Goal: Task Accomplishment & Management: Manage account settings

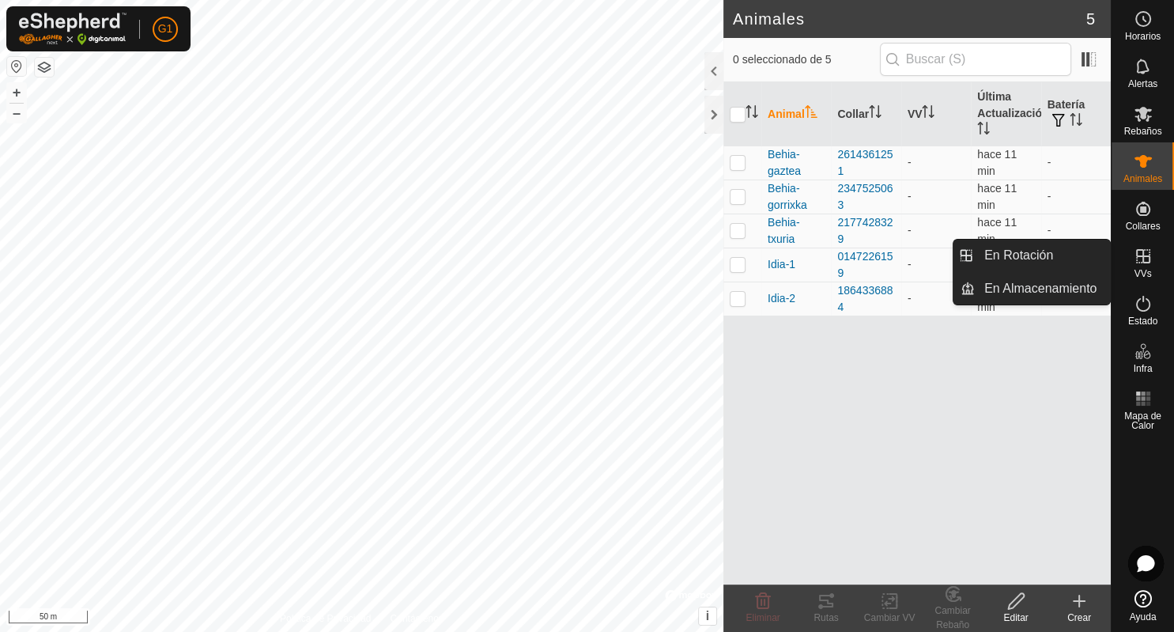
click at [1110, 259] on link "En Rotación" at bounding box center [1042, 256] width 135 height 32
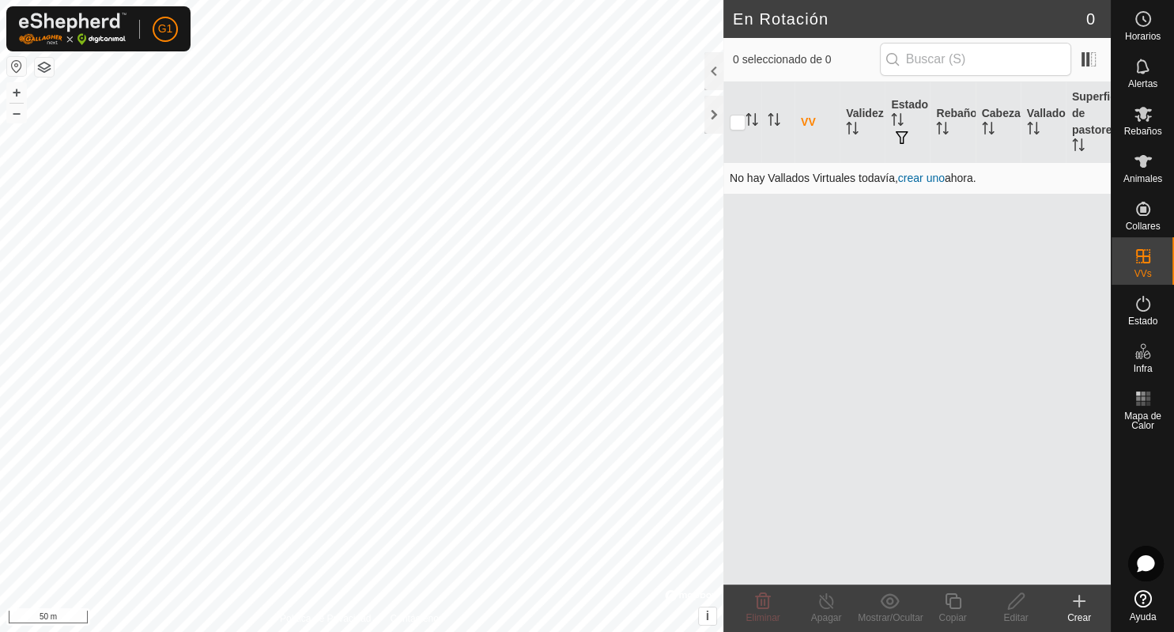
click at [931, 177] on link "crear uno" at bounding box center [921, 178] width 47 height 13
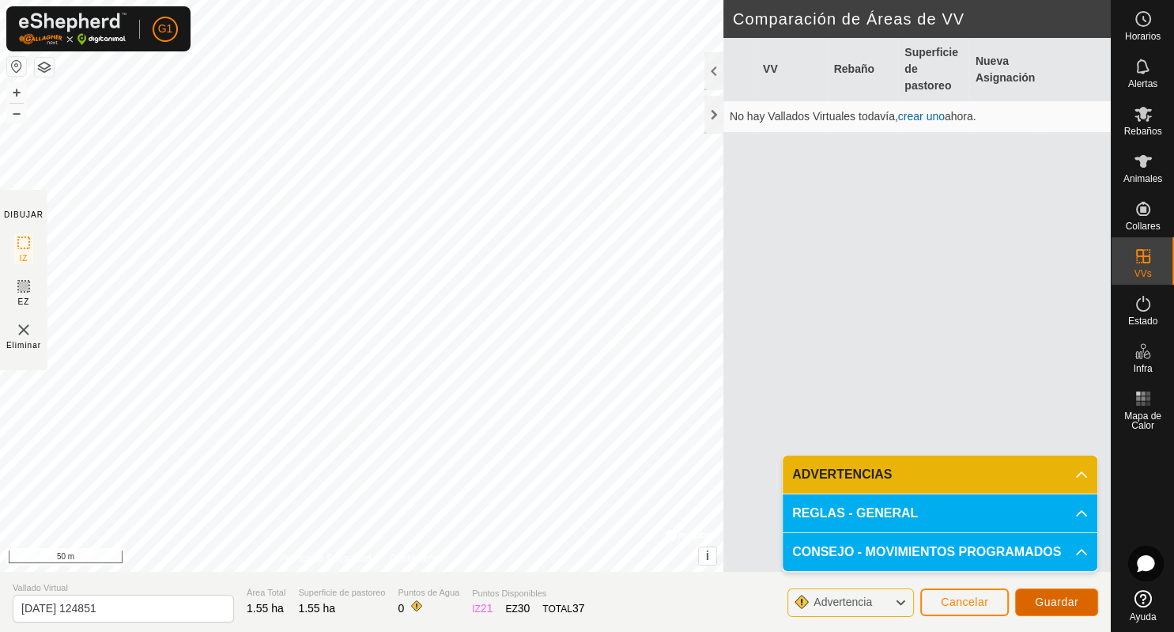
click at [1059, 602] on span "Guardar" at bounding box center [1056, 601] width 43 height 13
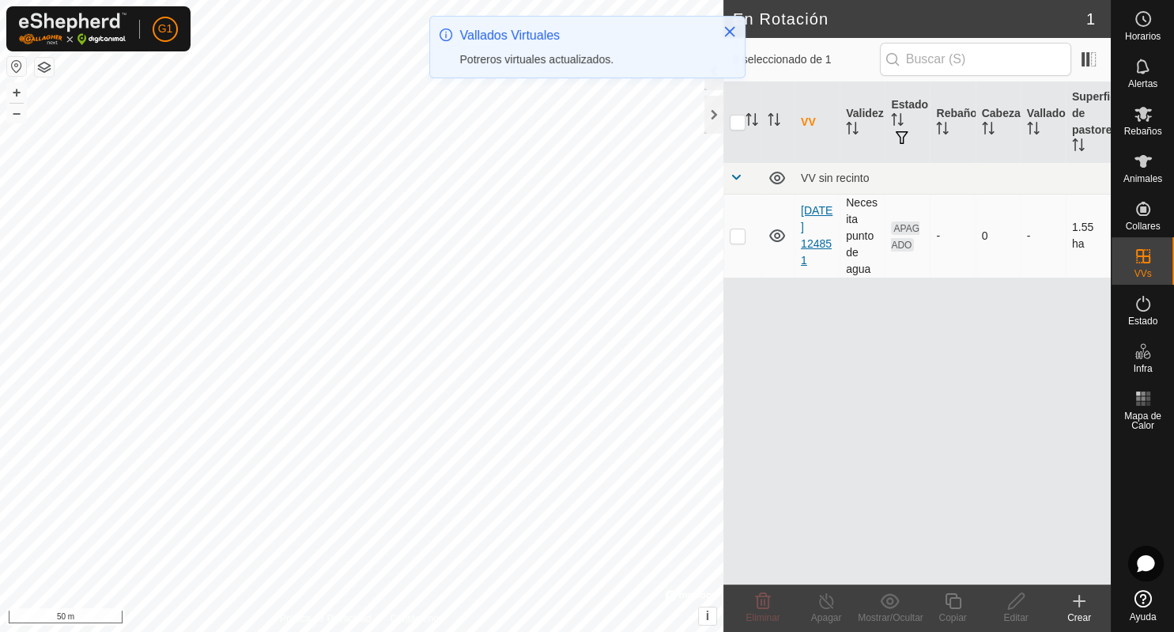
click at [810, 221] on link "2025-08-12 124851" at bounding box center [817, 235] width 32 height 62
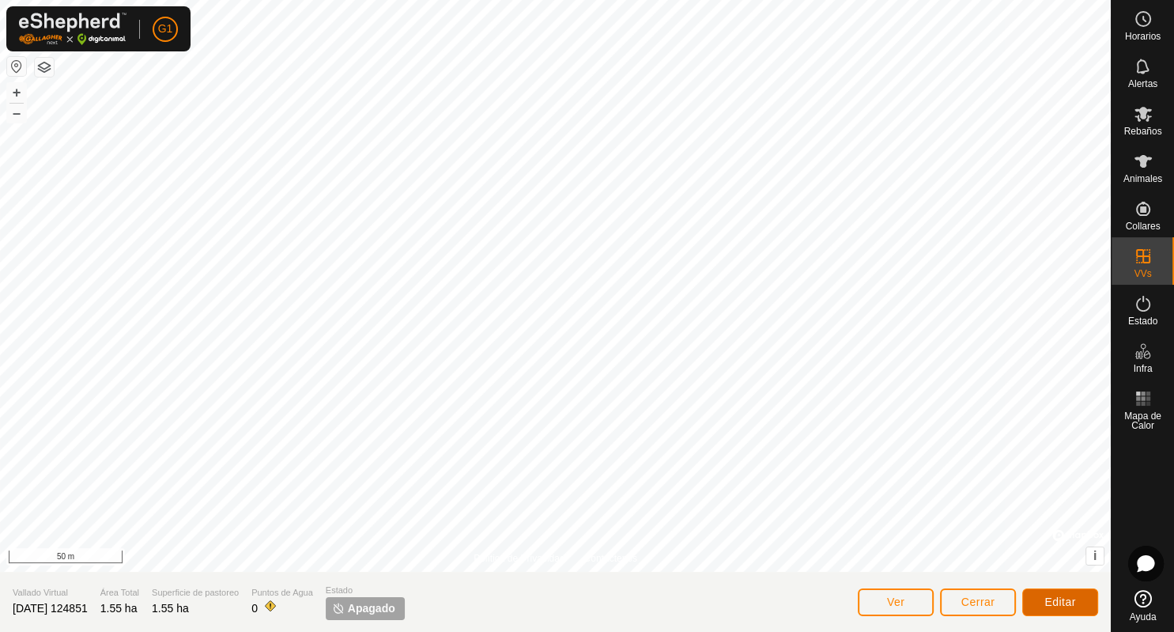
click at [1055, 598] on span "Editar" at bounding box center [1060, 601] width 32 height 13
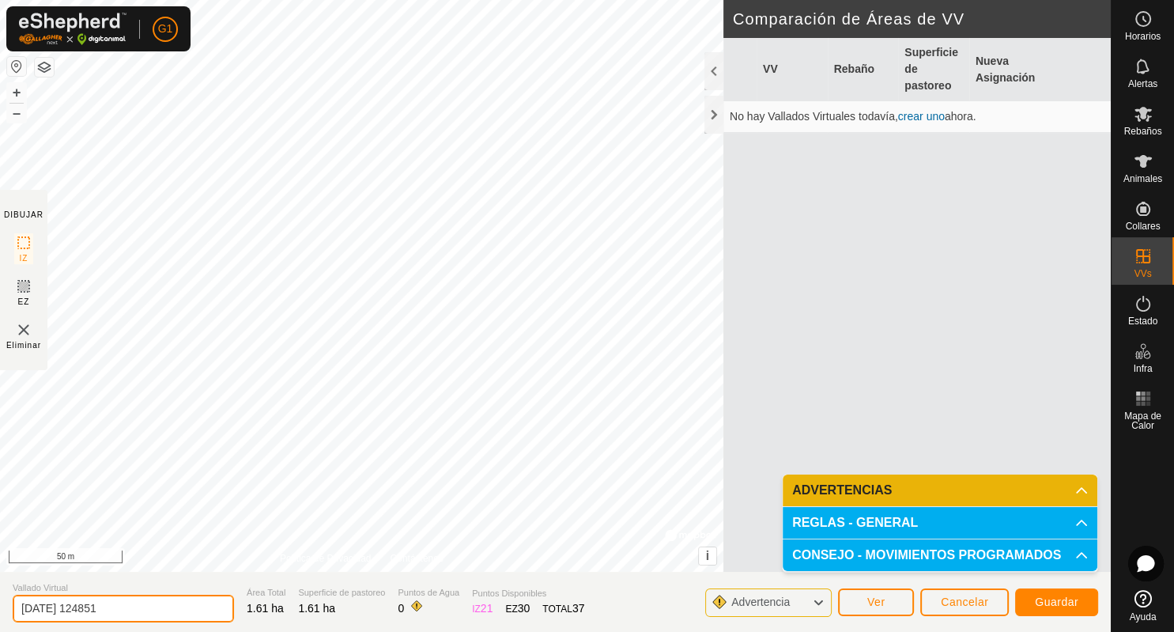
drag, startPoint x: 135, startPoint y: 610, endPoint x: -7, endPoint y: 609, distance: 142.3
click at [13, 609] on input "2025-08-12 124851" at bounding box center [123, 609] width 221 height 28
click at [25, 606] on input "Ilarra" at bounding box center [123, 609] width 221 height 28
type input "Illarra"
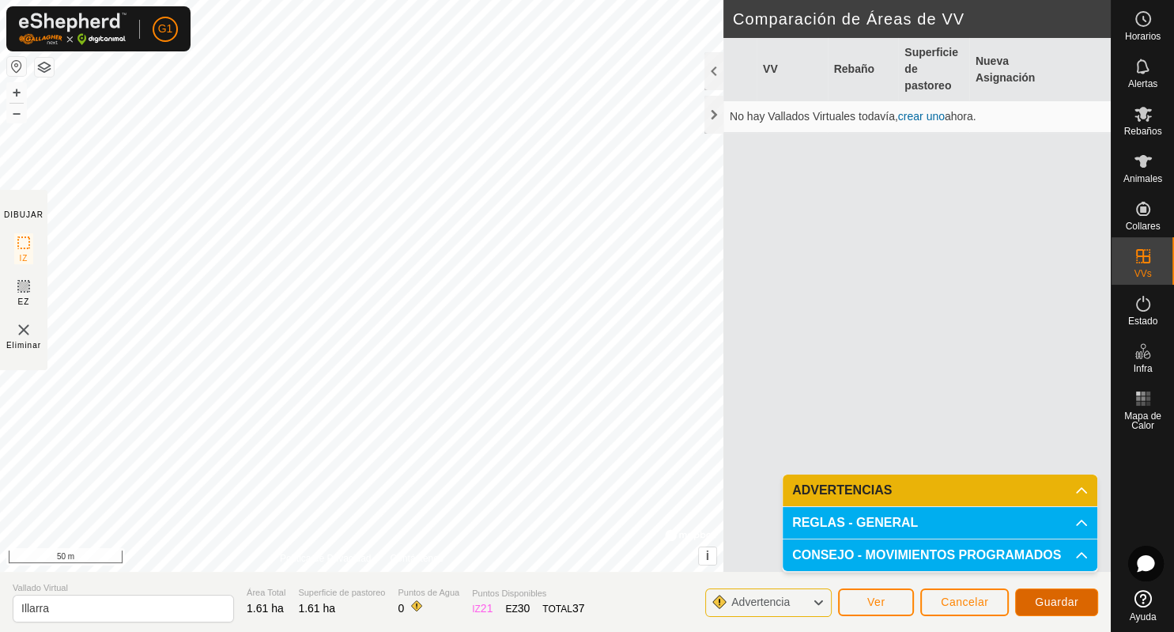
click at [1061, 602] on span "Guardar" at bounding box center [1056, 601] width 43 height 13
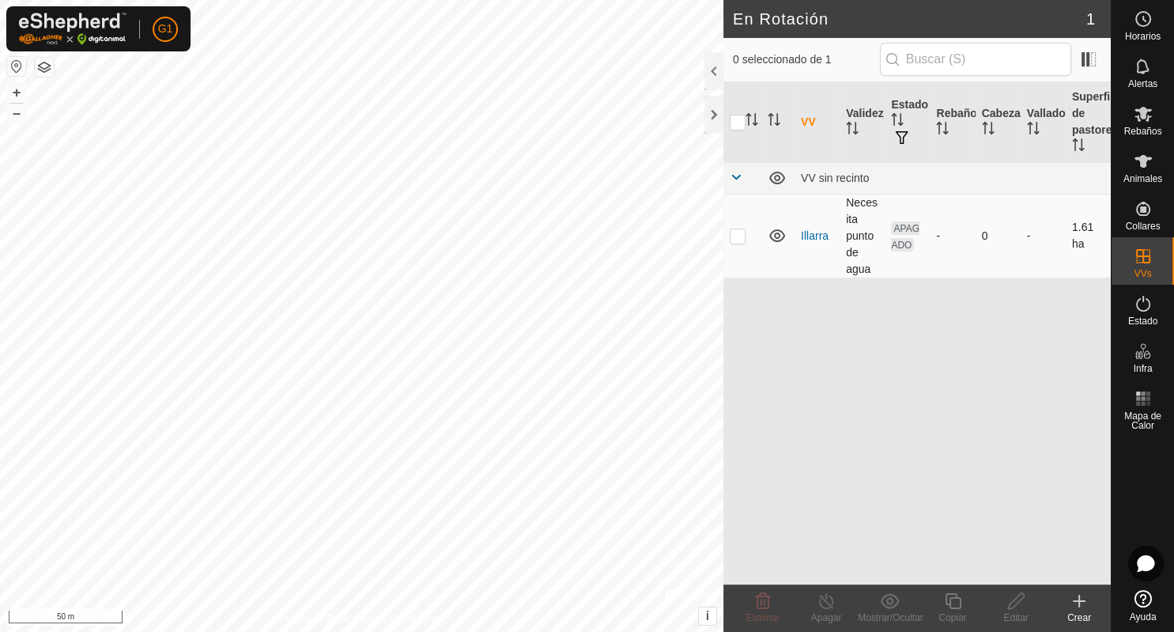
click at [732, 234] on p-checkbox at bounding box center [738, 235] width 16 height 13
checkbox input "true"
click at [732, 235] on p-checkbox at bounding box center [738, 235] width 16 height 13
checkbox input "false"
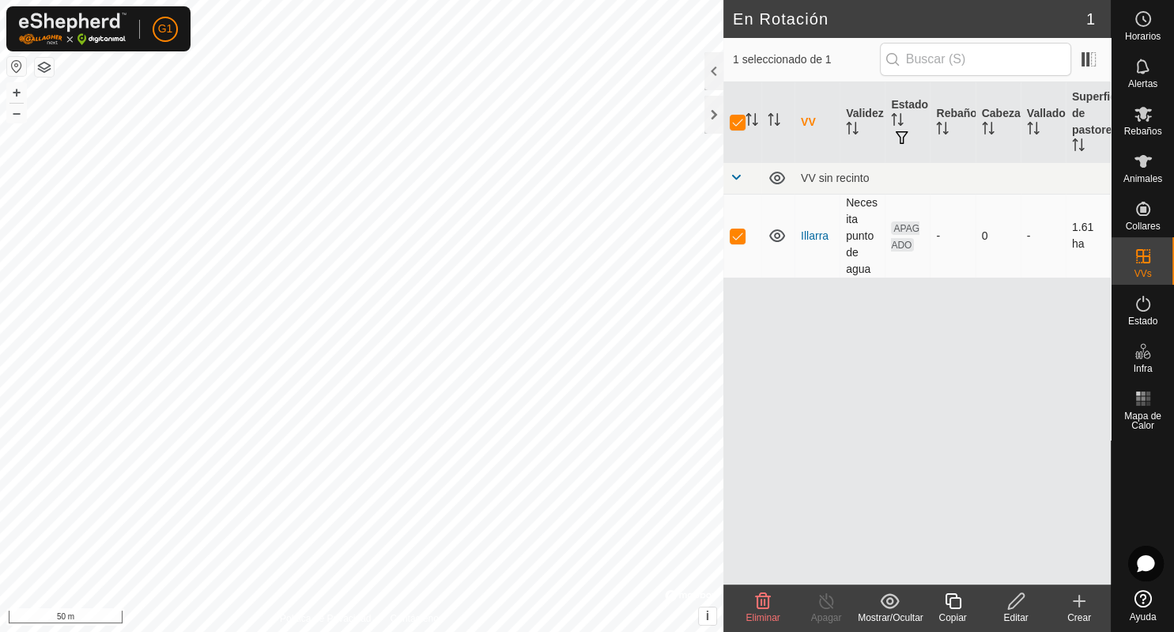
checkbox input "false"
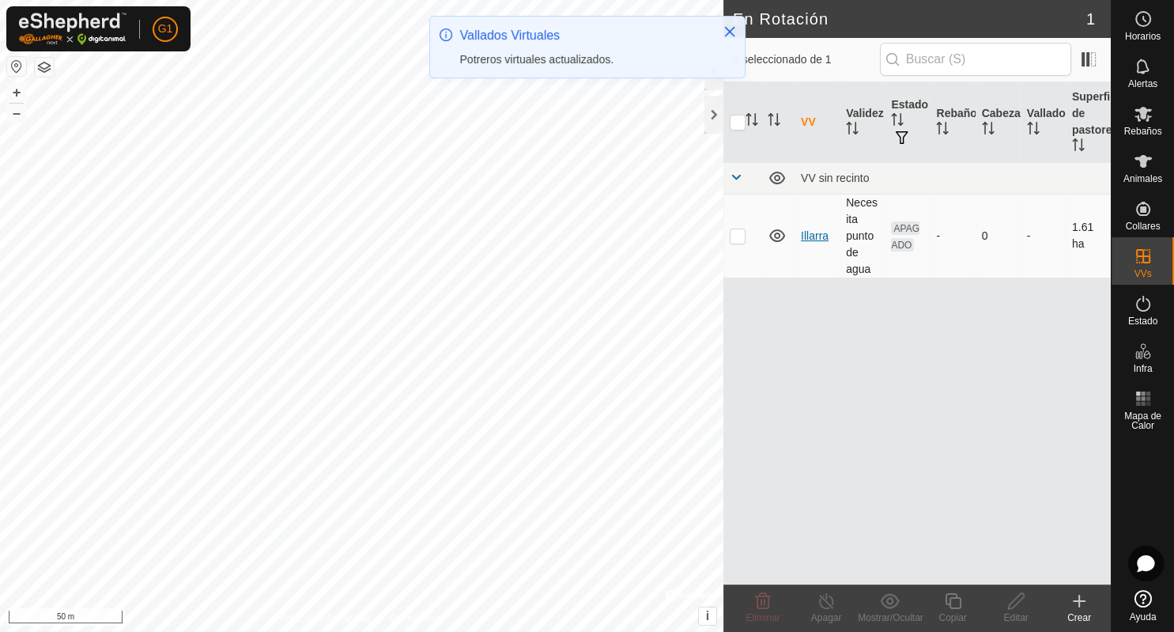
click at [810, 232] on link "Illarra" at bounding box center [815, 235] width 28 height 13
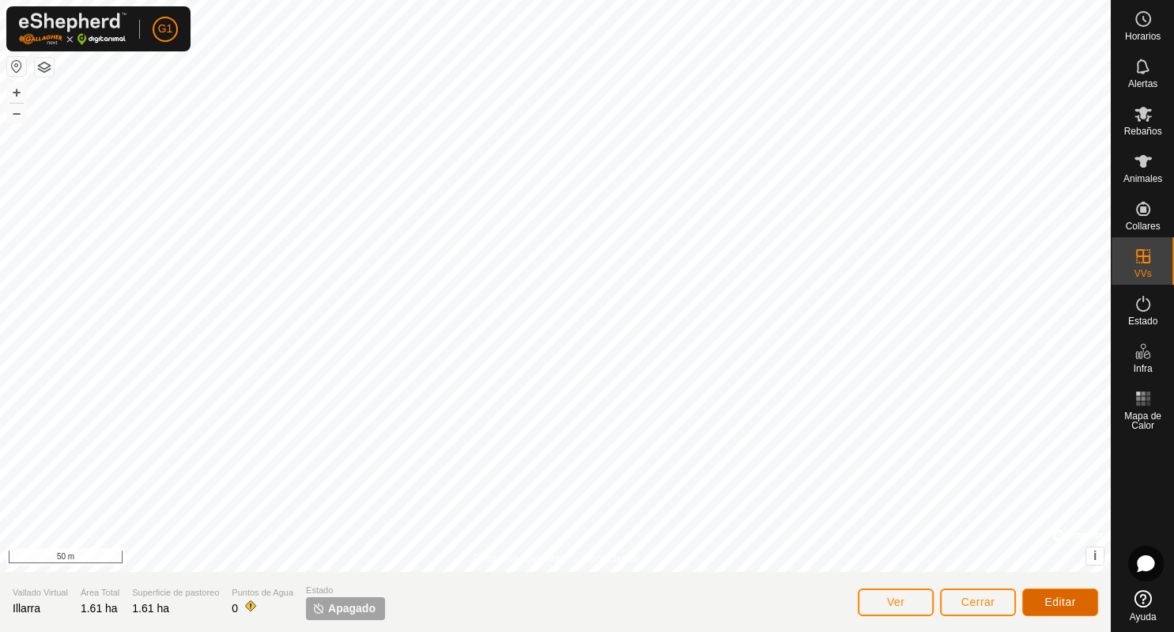
click at [1056, 609] on button "Editar" at bounding box center [1060, 602] width 76 height 28
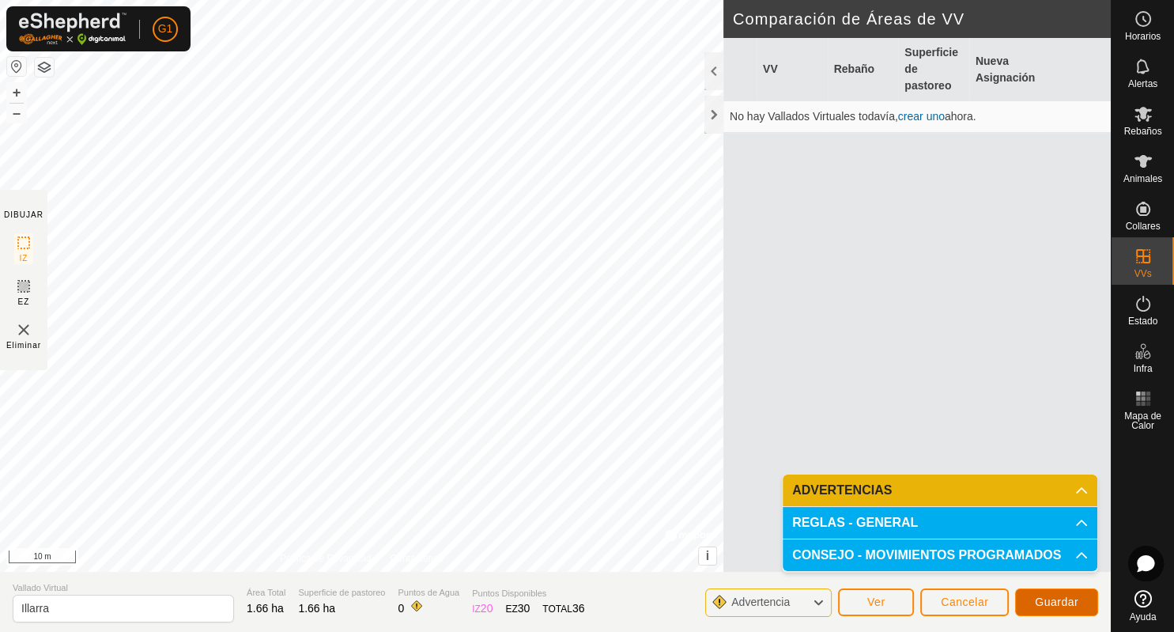
click at [1059, 599] on span "Guardar" at bounding box center [1056, 601] width 43 height 13
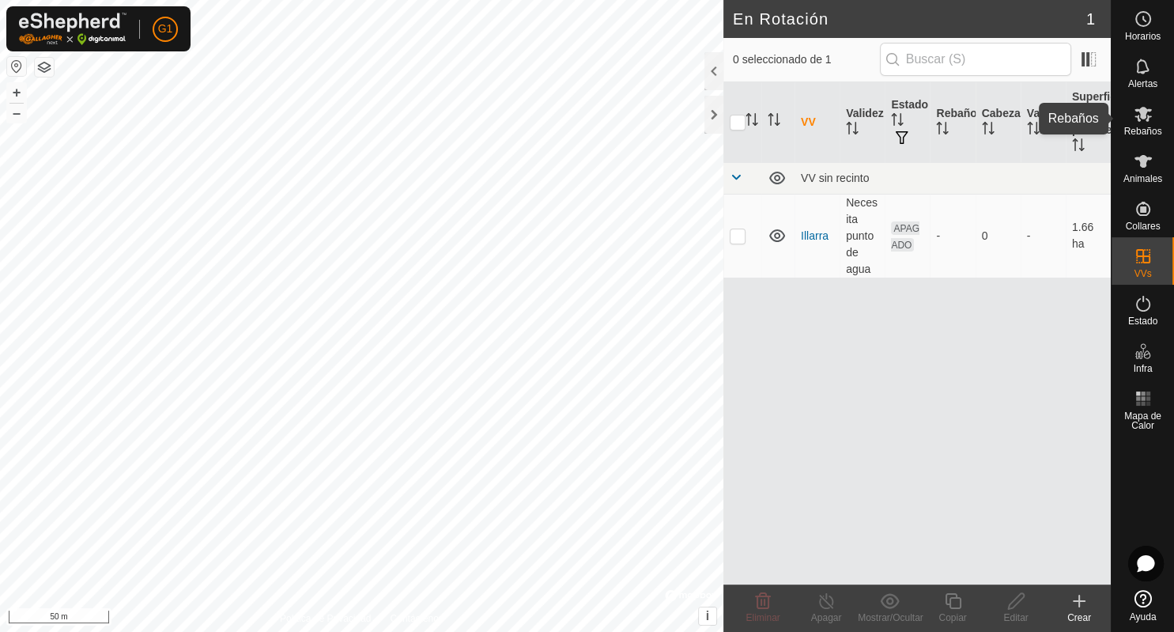
click at [1142, 126] on span "Rebaños" at bounding box center [1142, 130] width 38 height 9
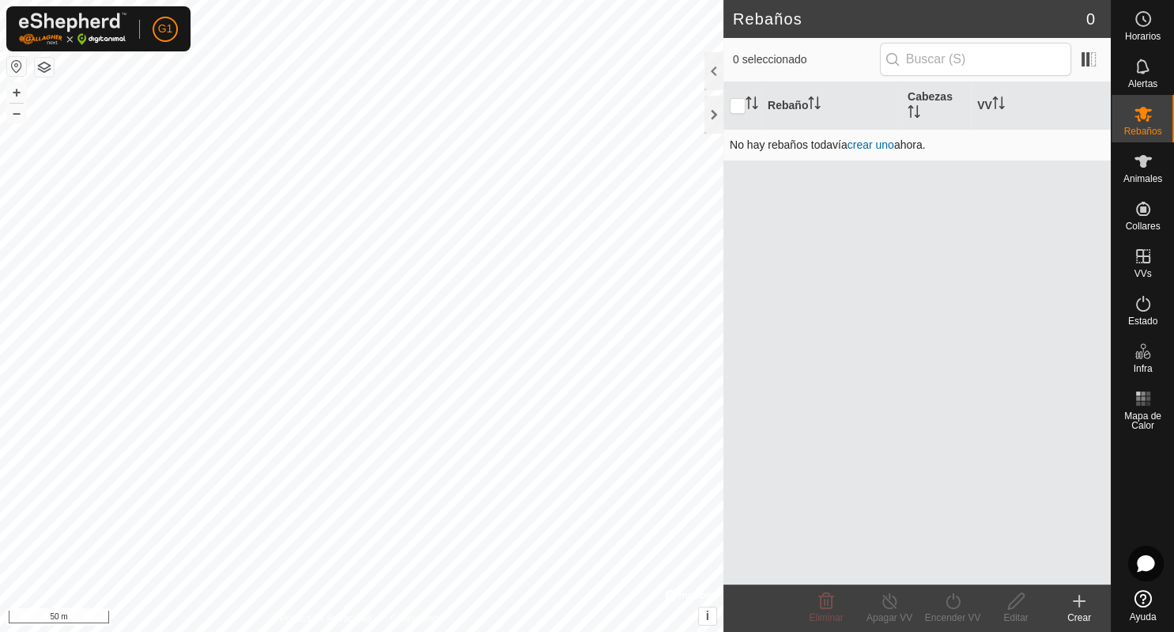
click at [889, 146] on link "crear uno" at bounding box center [871, 144] width 47 height 13
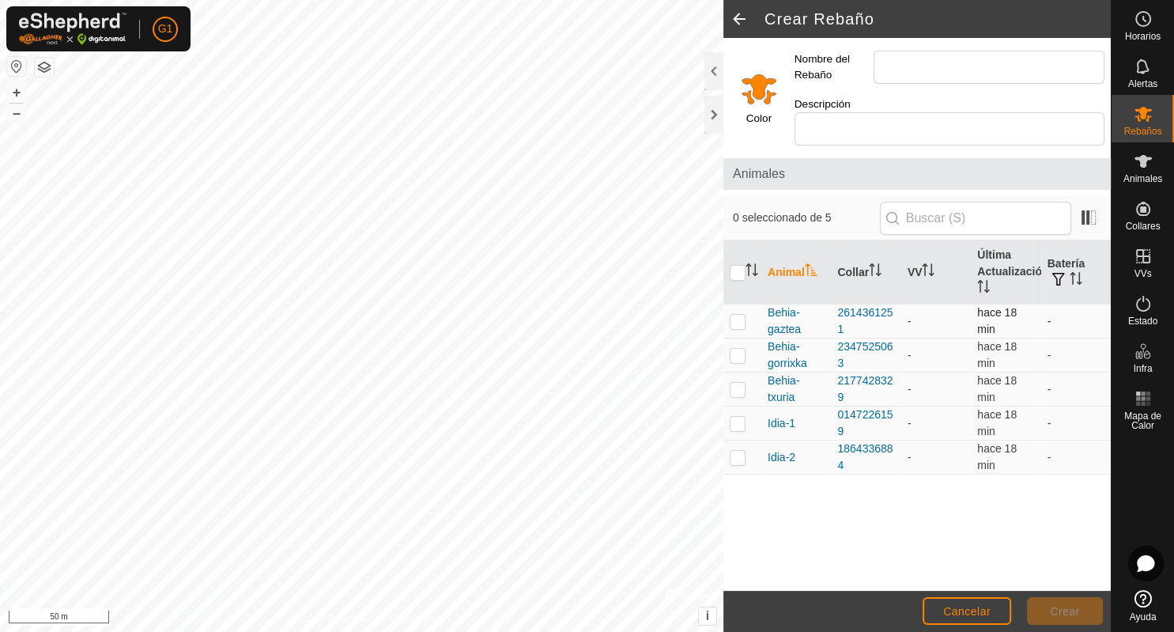
click at [738, 321] on p-checkbox at bounding box center [738, 321] width 16 height 13
checkbox input "true"
click at [740, 353] on p-checkbox at bounding box center [738, 355] width 16 height 13
checkbox input "true"
click at [738, 394] on p-checkbox at bounding box center [738, 389] width 16 height 13
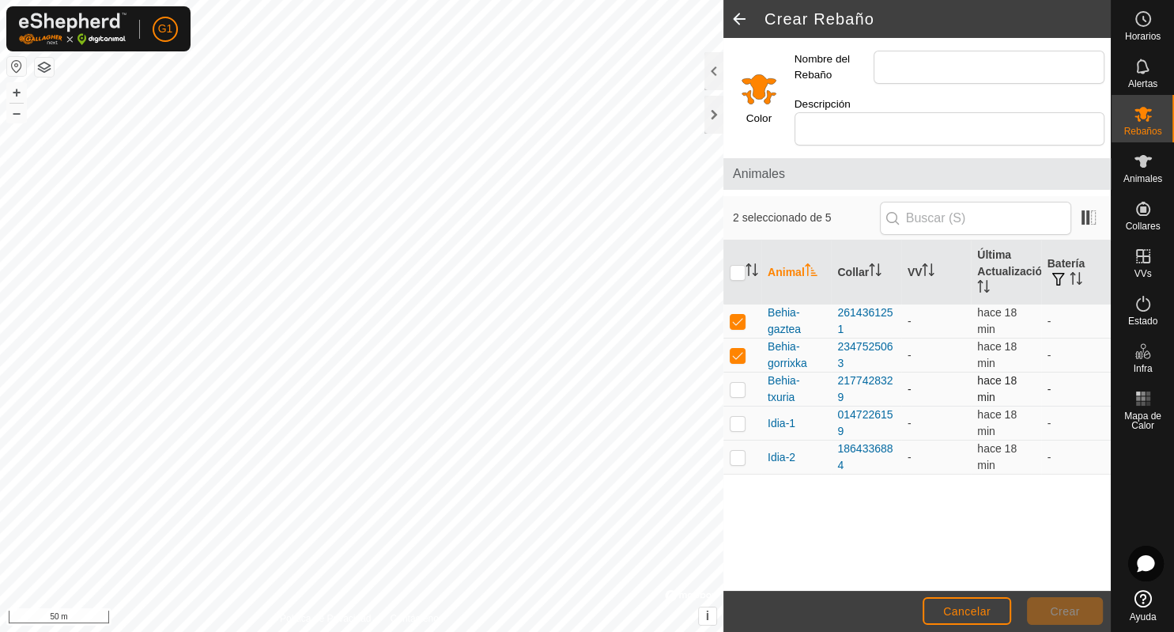
checkbox input "true"
click at [738, 424] on p-checkbox at bounding box center [738, 423] width 16 height 13
checkbox input "true"
click at [739, 460] on p-checkbox at bounding box center [738, 457] width 16 height 13
checkbox input "true"
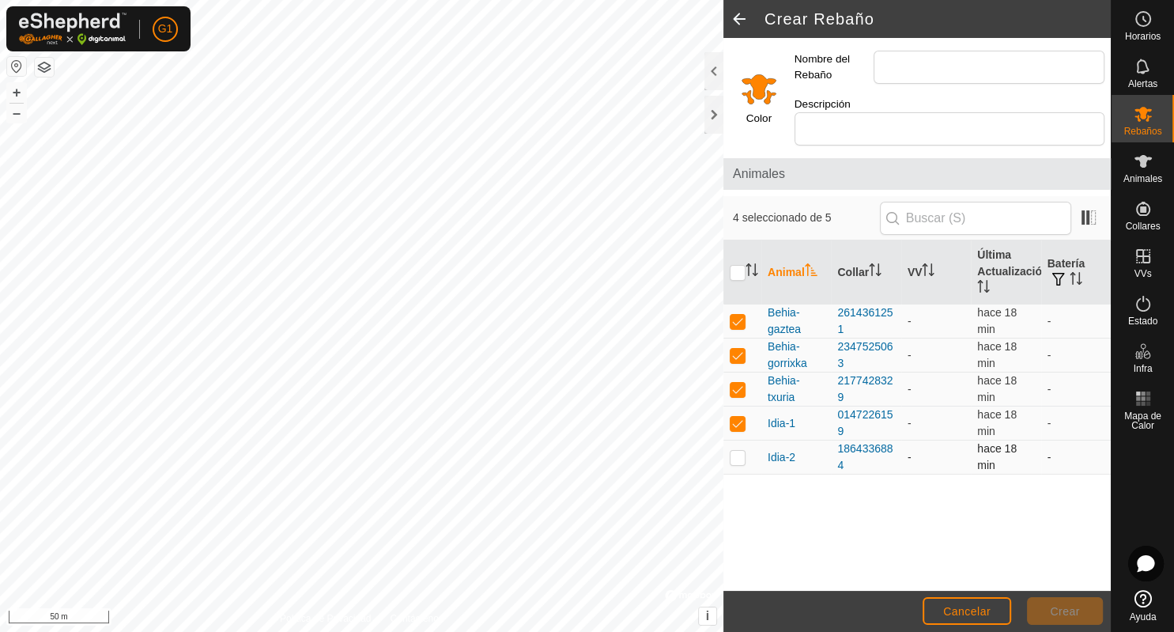
checkbox input "true"
click at [946, 62] on input "Nombre del Rebaño" at bounding box center [989, 67] width 231 height 33
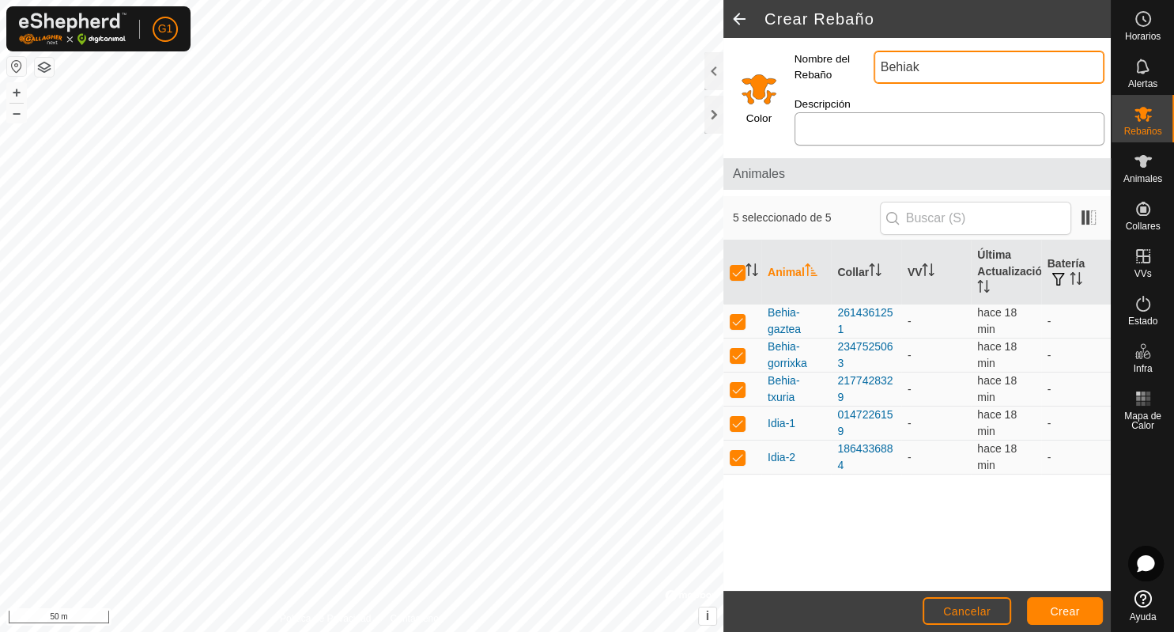
type input "Behiak"
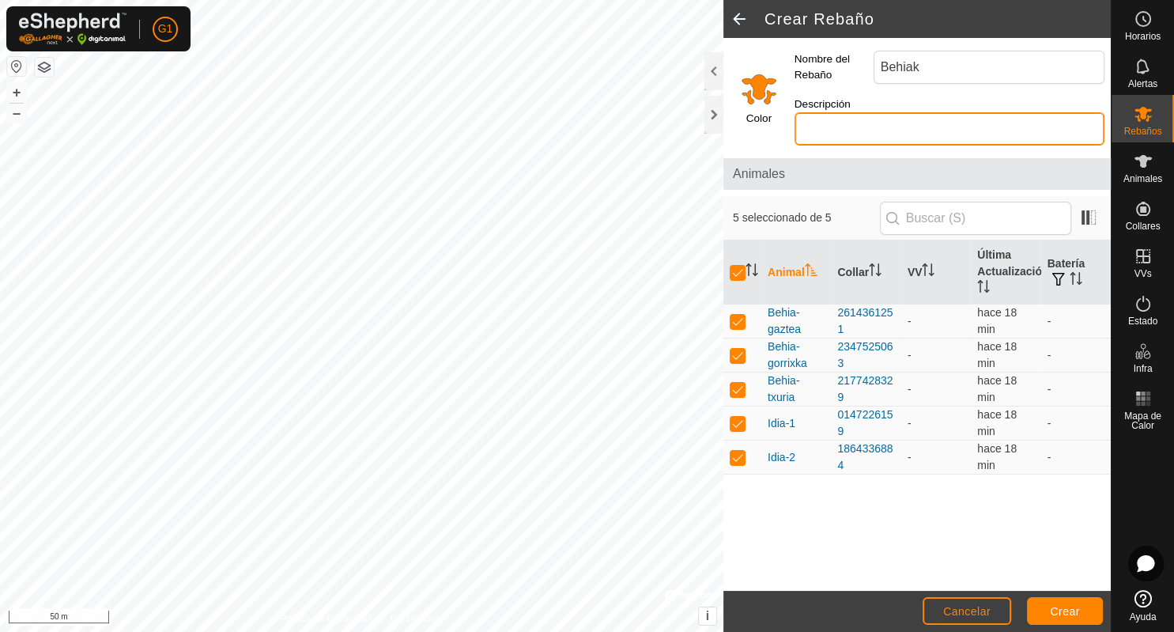
click at [825, 126] on input "Descripción" at bounding box center [950, 128] width 310 height 33
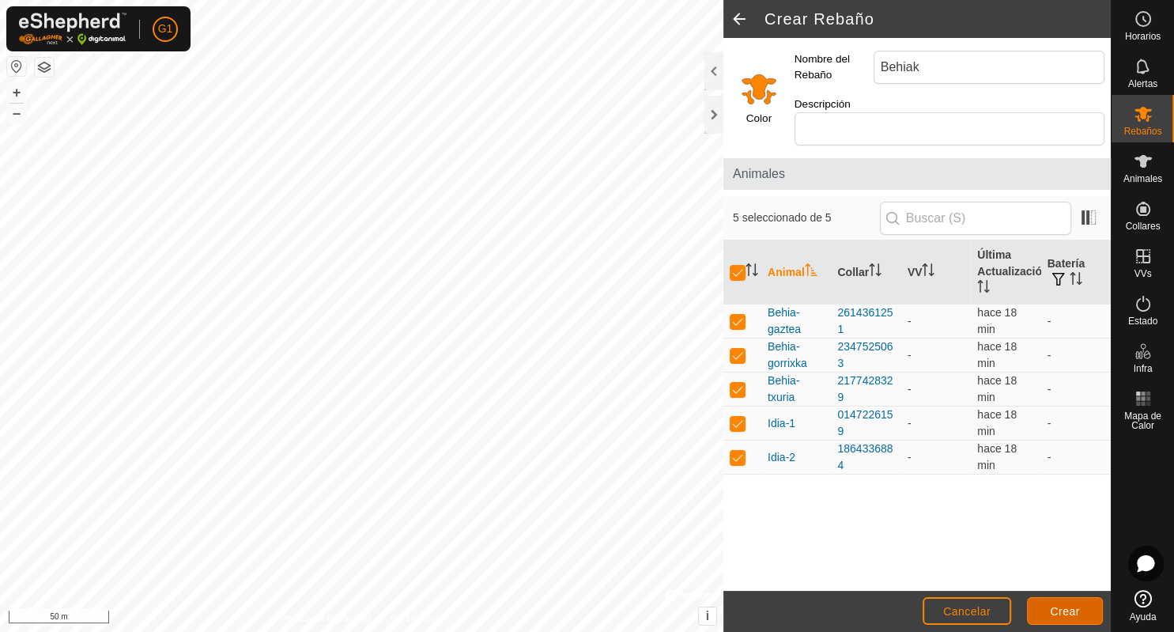
click at [1061, 610] on span "Crear" at bounding box center [1065, 611] width 30 height 13
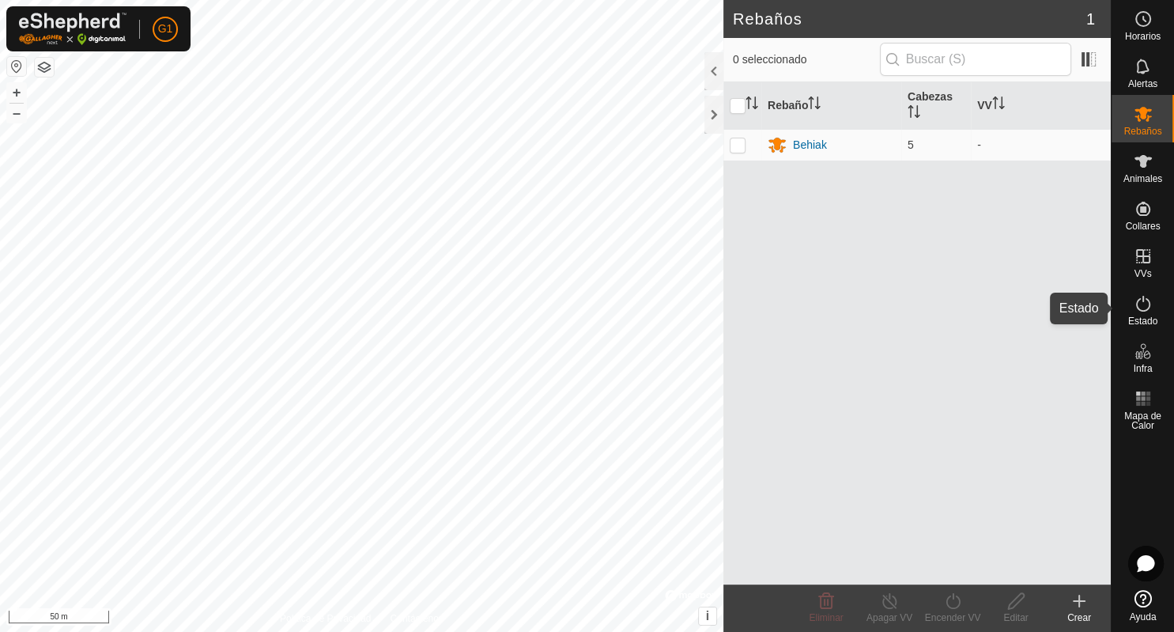
click at [1148, 310] on icon at bounding box center [1143, 303] width 19 height 19
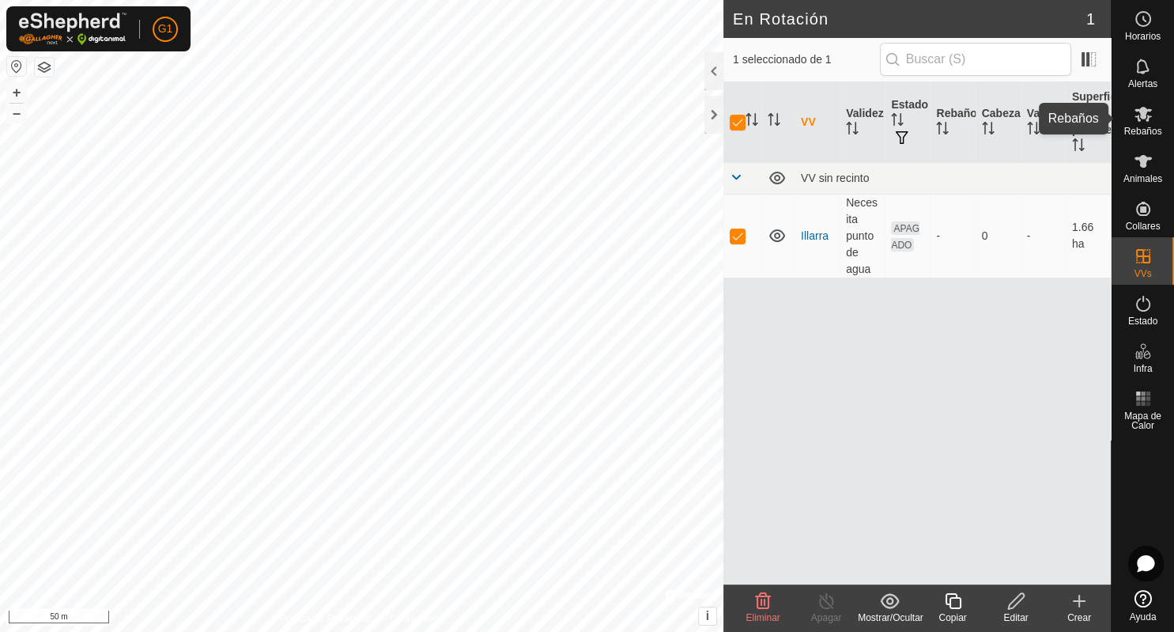
click at [1140, 115] on icon at bounding box center [1143, 113] width 19 height 19
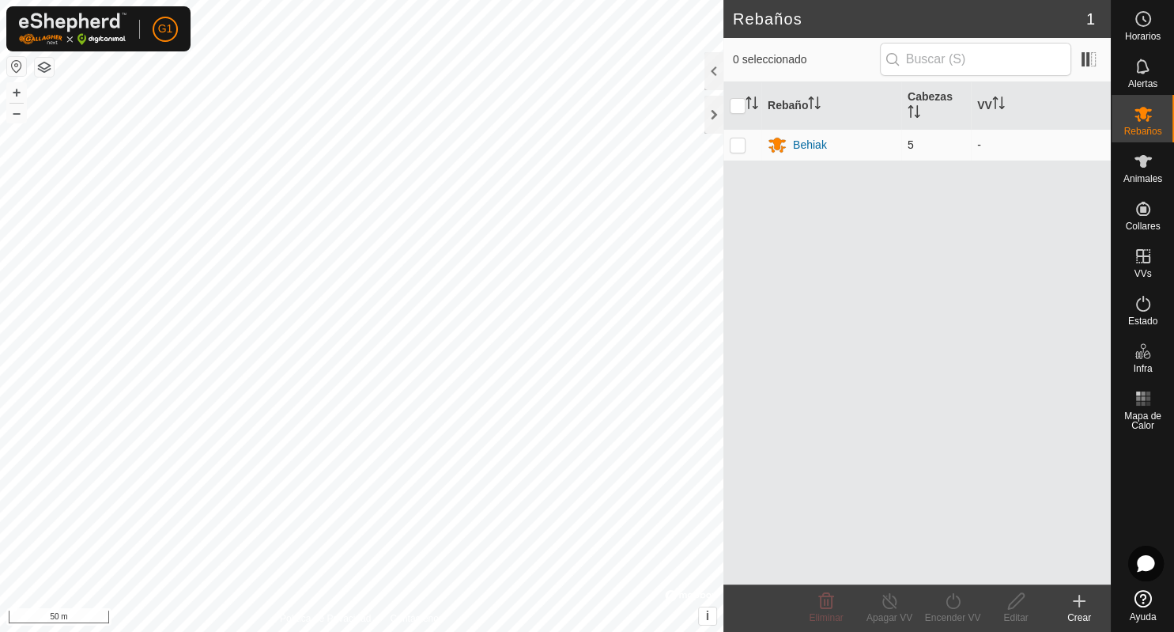
click at [738, 145] on p-checkbox at bounding box center [738, 144] width 16 height 13
checkbox input "true"
click at [952, 602] on icon at bounding box center [953, 600] width 20 height 19
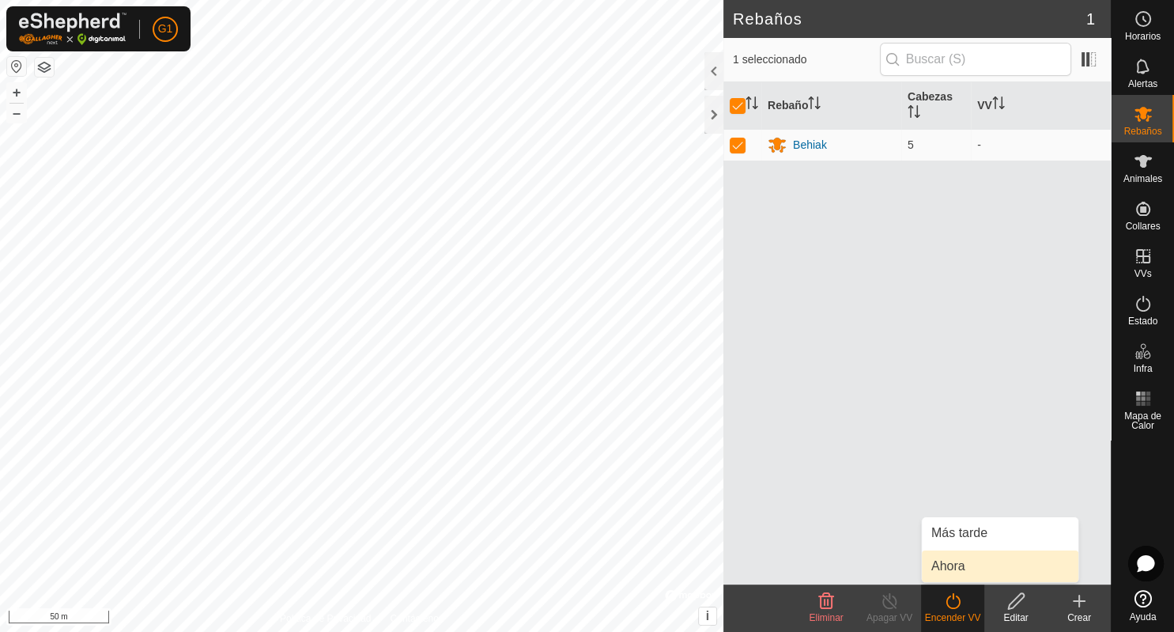
click at [952, 562] on link "Ahora" at bounding box center [1000, 566] width 157 height 32
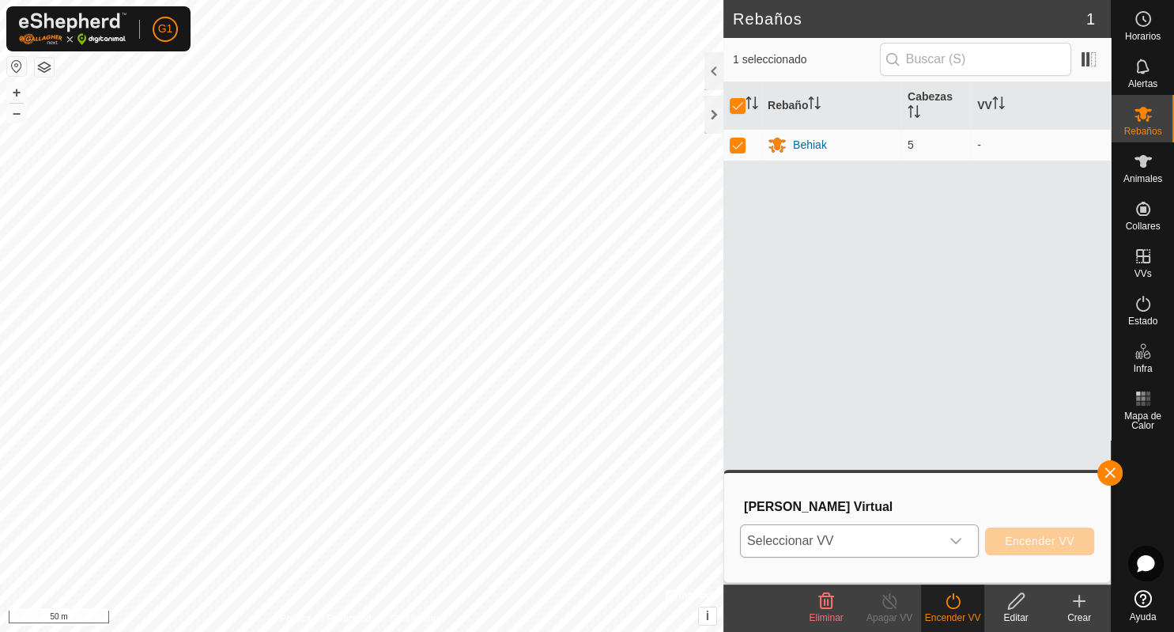
click at [957, 539] on icon "dropdown trigger" at bounding box center [956, 540] width 13 height 13
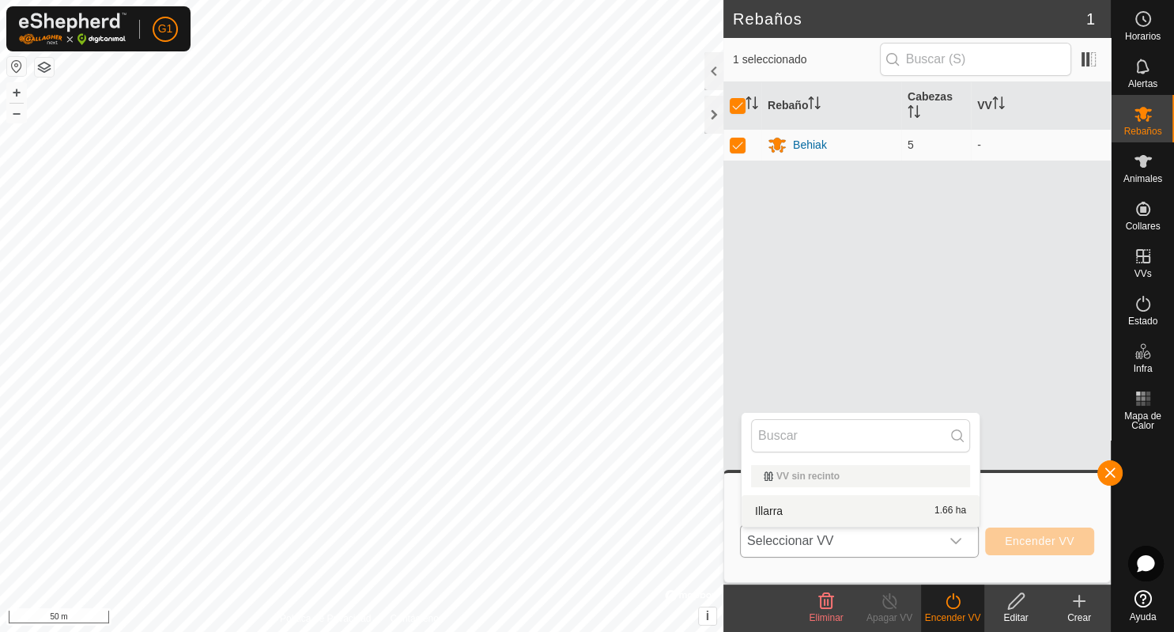
click at [833, 513] on li "Illarra 1.66 ha" at bounding box center [861, 511] width 238 height 32
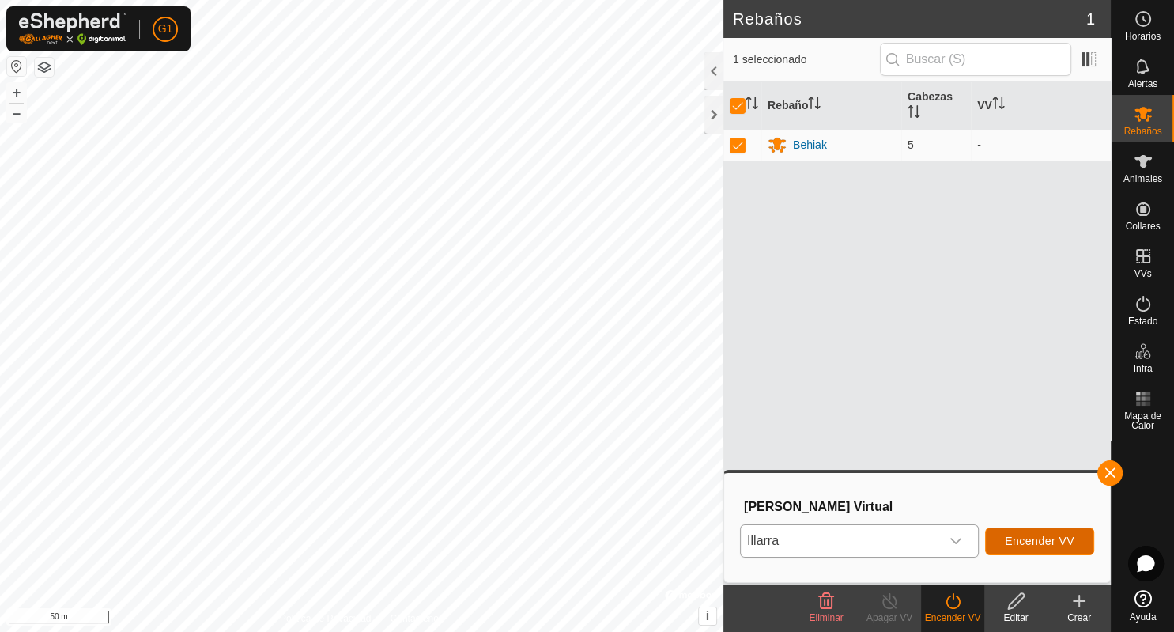
click at [1045, 542] on span "Encender VV" at bounding box center [1040, 540] width 70 height 13
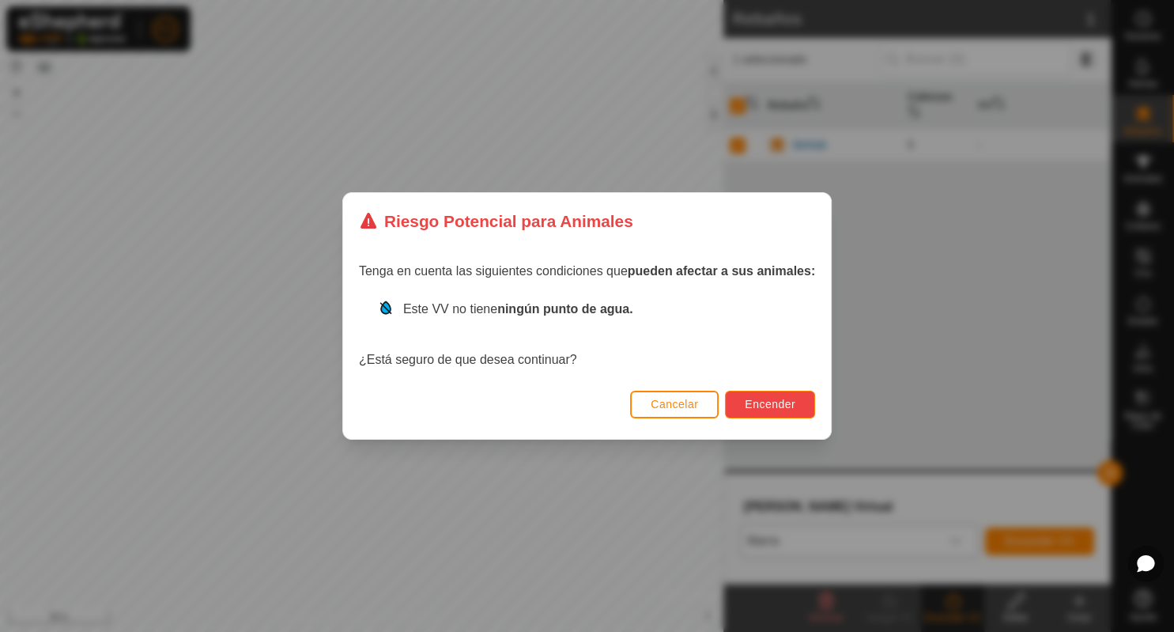
click at [780, 404] on span "Encender" at bounding box center [770, 404] width 51 height 13
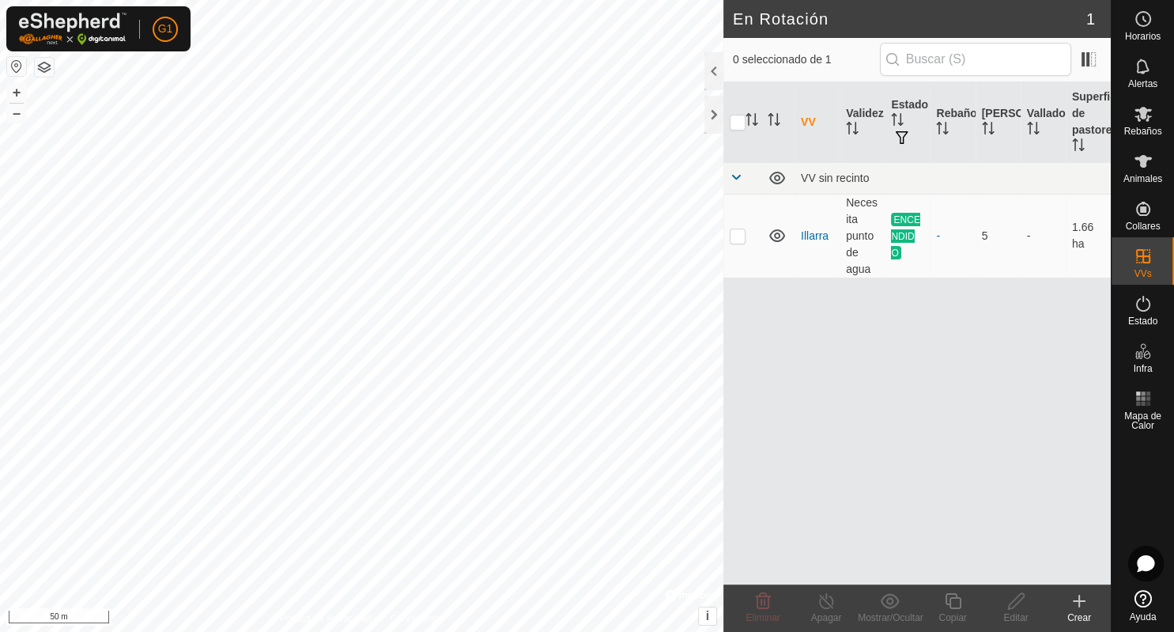
click at [835, 342] on div "VV Validez Estado Rebaño Cabezas Vallado Superficie de pastoreo VV sin recinto …" at bounding box center [916, 333] width 387 height 502
click at [1142, 304] on icon at bounding box center [1143, 303] width 19 height 19
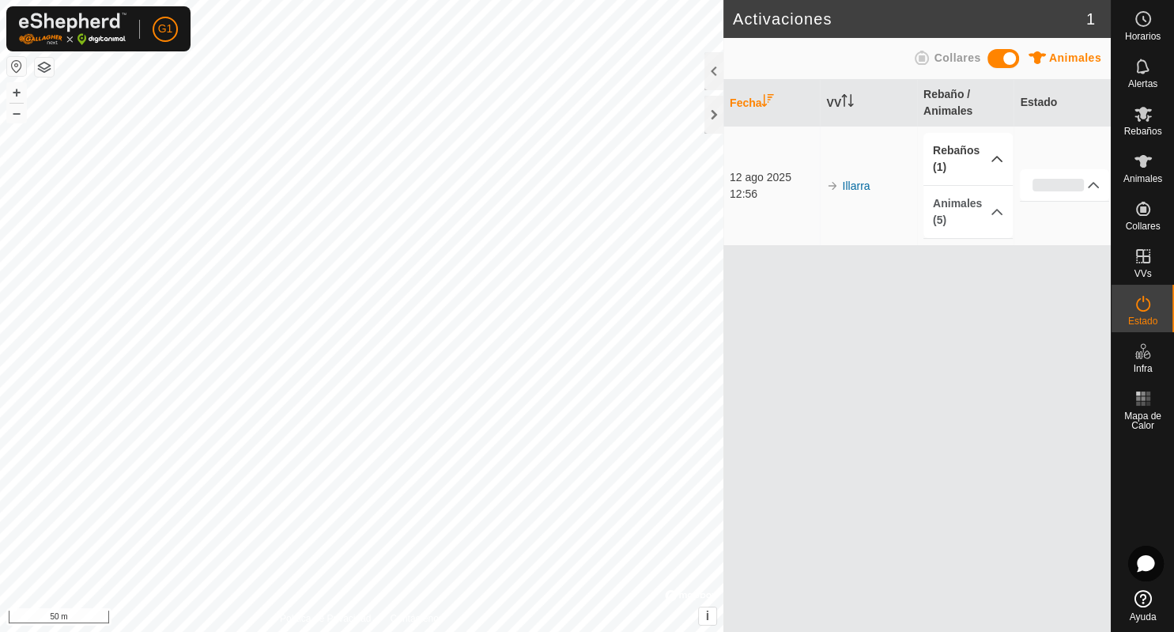
click at [998, 156] on p-accordion-header "Rebaños (1)" at bounding box center [967, 159] width 89 height 52
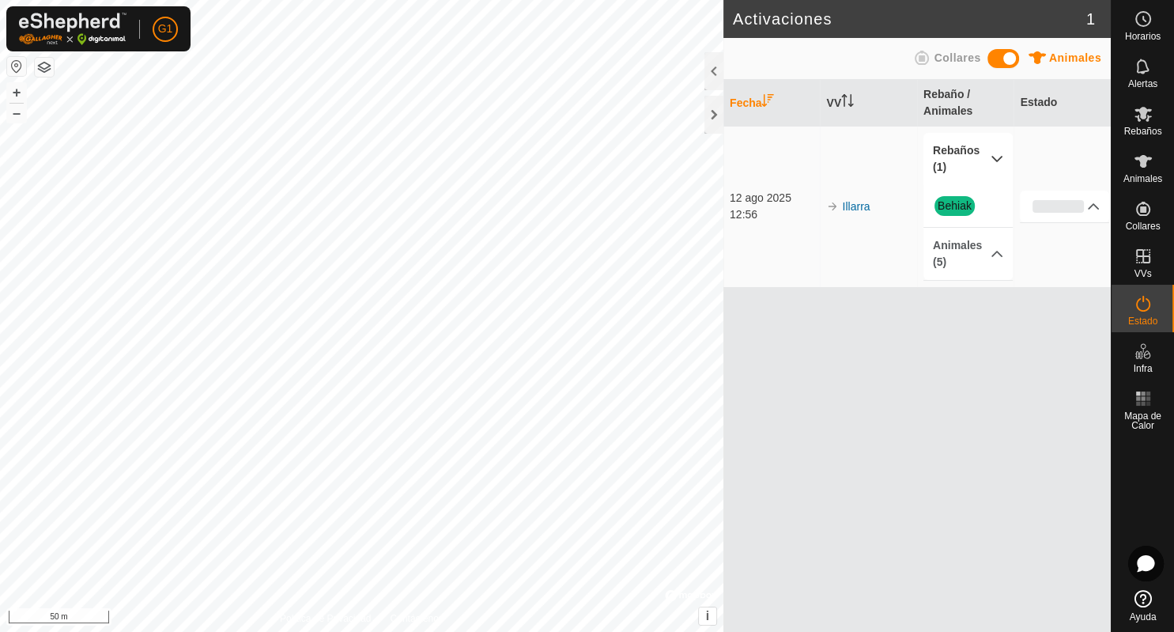
click at [998, 157] on p-accordion-header "Rebaños (1)" at bounding box center [967, 159] width 89 height 52
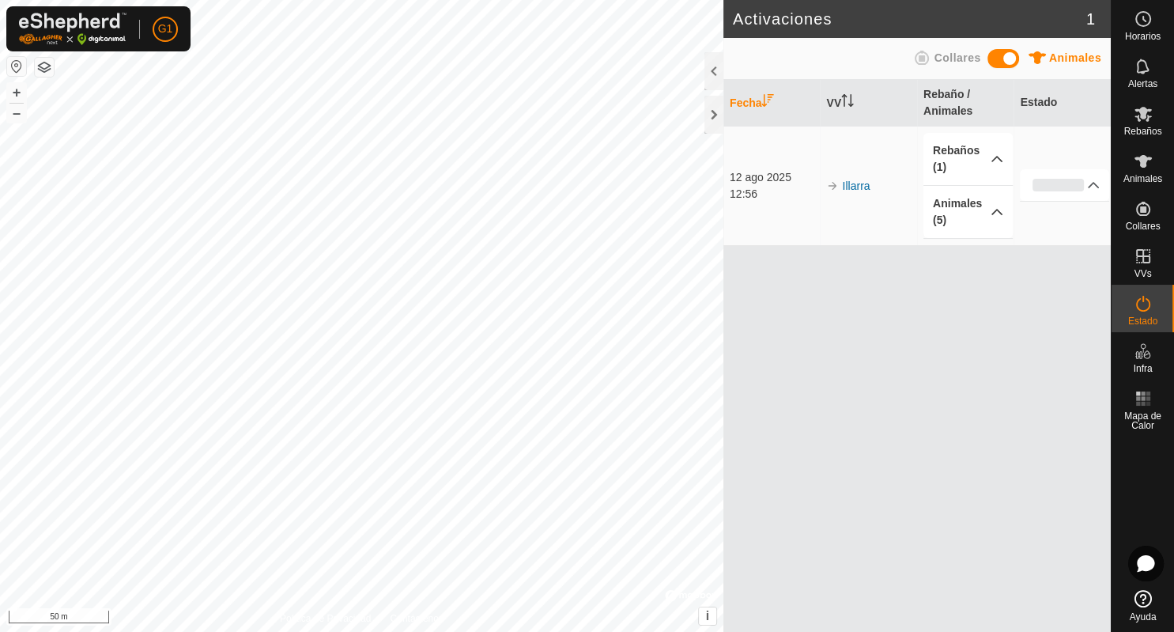
click at [999, 211] on p-accordion-header "Animales (5)" at bounding box center [967, 212] width 89 height 52
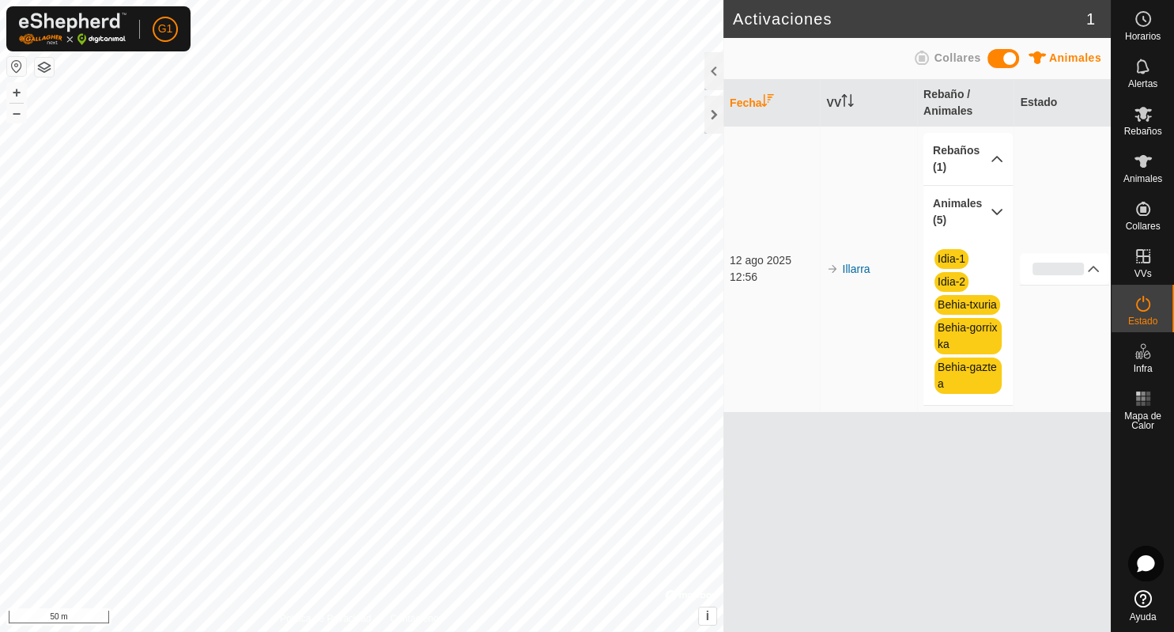
click at [999, 211] on p-accordion-header "Animales (5)" at bounding box center [967, 212] width 89 height 52
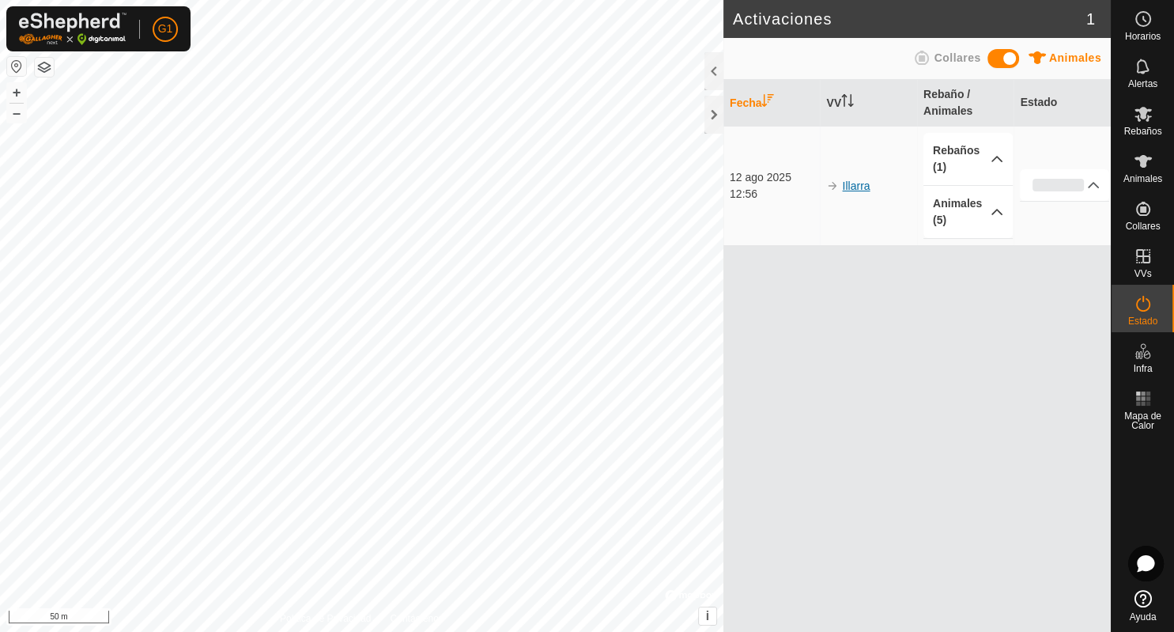
click at [858, 179] on link "Illarra" at bounding box center [856, 185] width 28 height 13
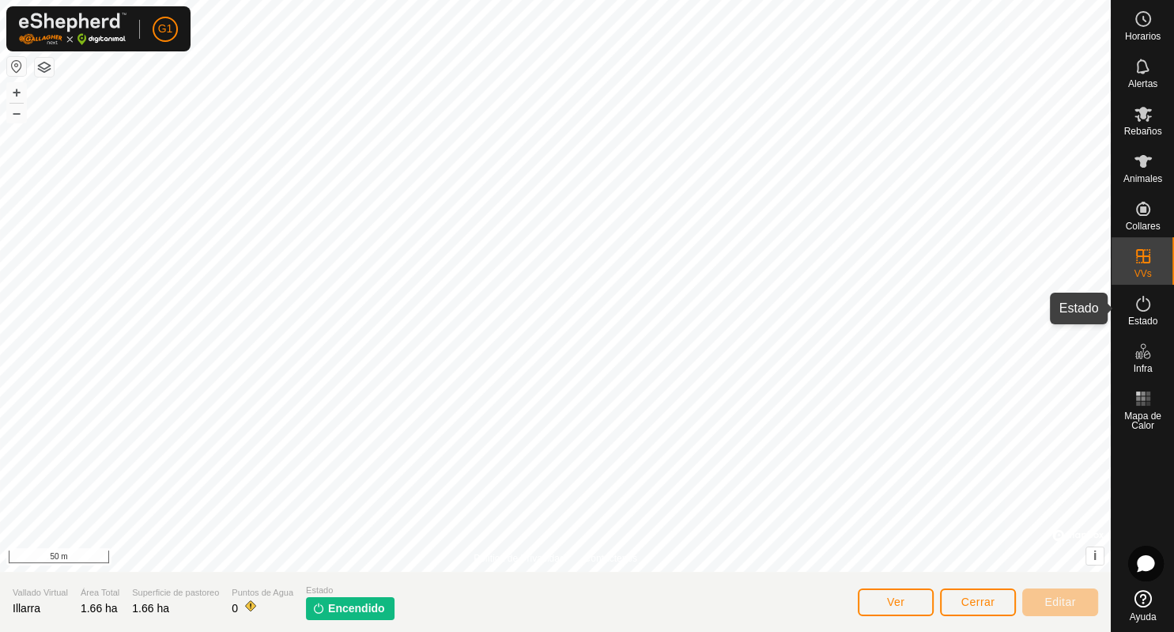
click at [1140, 307] on icon at bounding box center [1143, 303] width 19 height 19
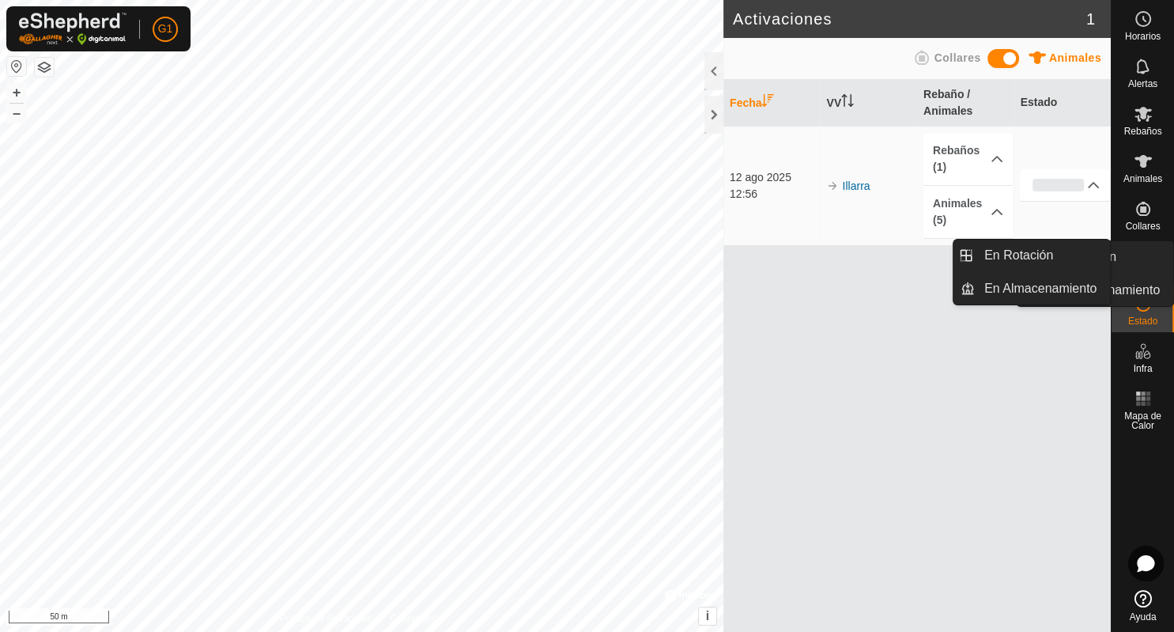
drag, startPoint x: 1146, startPoint y: 251, endPoint x: 1138, endPoint y: 259, distance: 11.2
click at [1138, 259] on link "En Rotación" at bounding box center [1105, 257] width 135 height 32
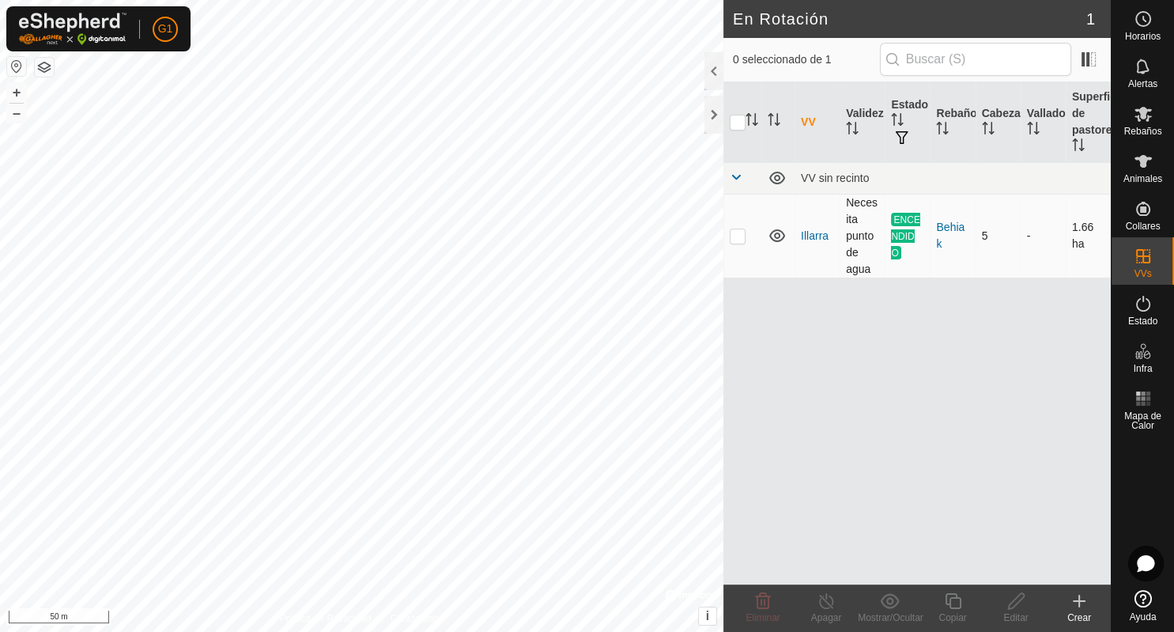
click at [735, 236] on p-checkbox at bounding box center [738, 235] width 16 height 13
checkbox input "true"
click at [739, 238] on p-checkbox at bounding box center [738, 235] width 16 height 13
checkbox input "false"
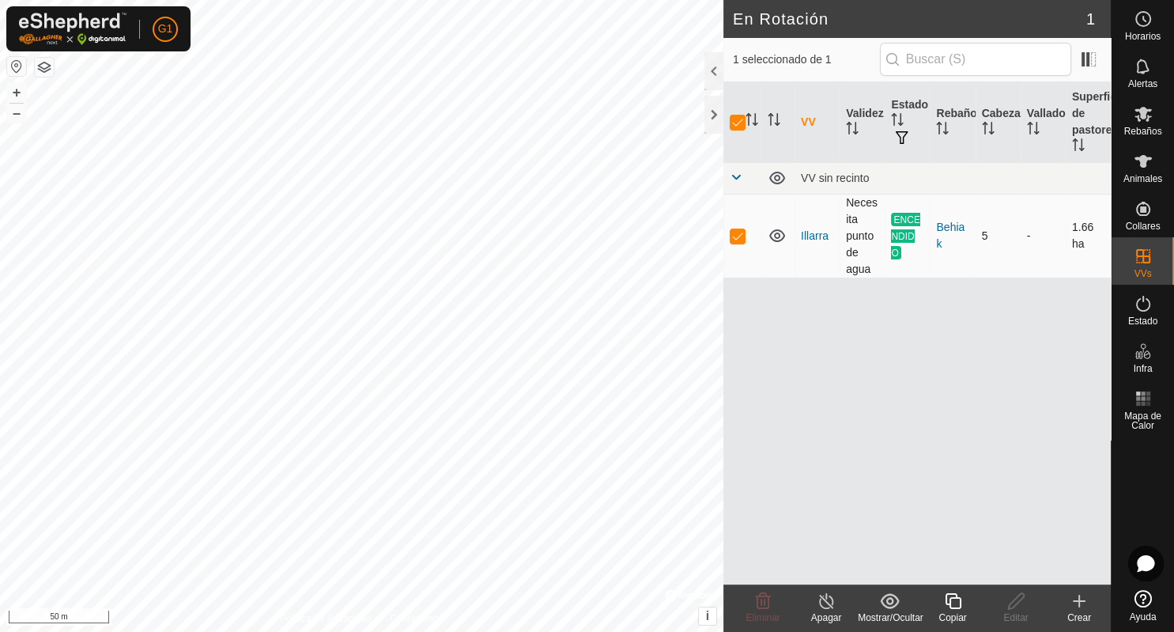
checkbox input "false"
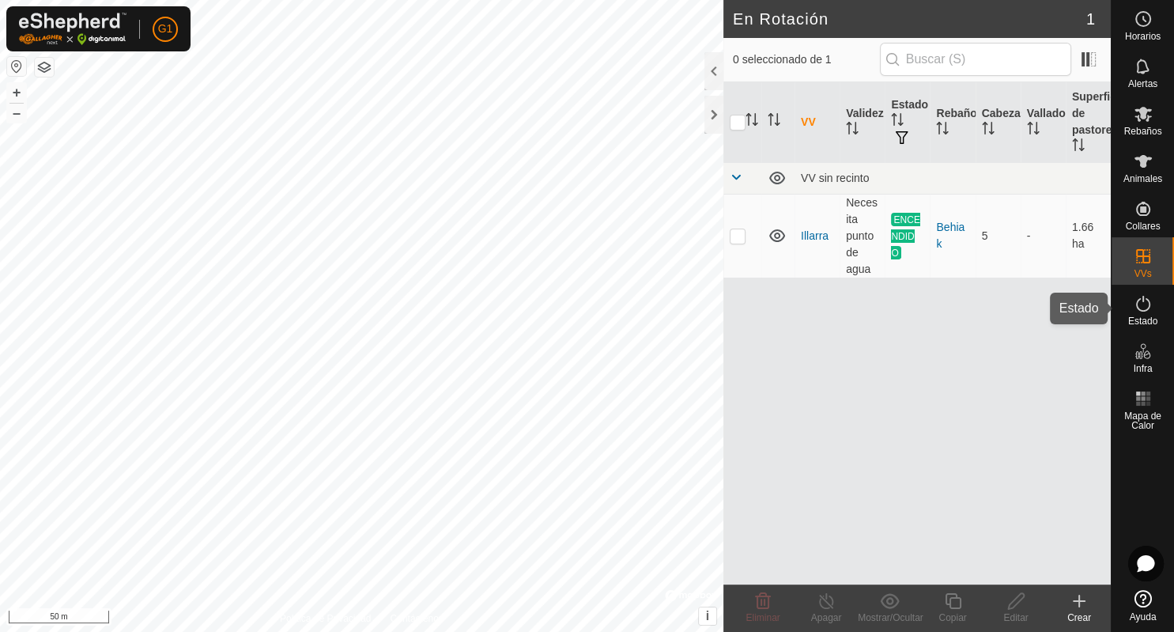
click at [1152, 310] on es-activation-svg-icon at bounding box center [1143, 303] width 28 height 25
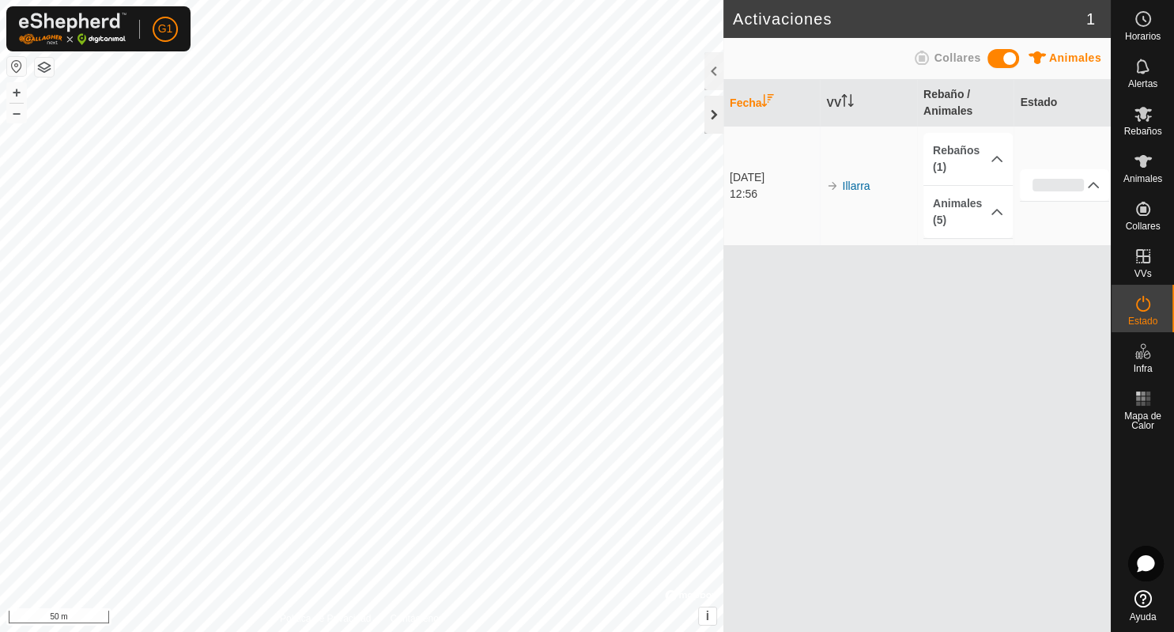
click at [715, 111] on div at bounding box center [713, 115] width 19 height 38
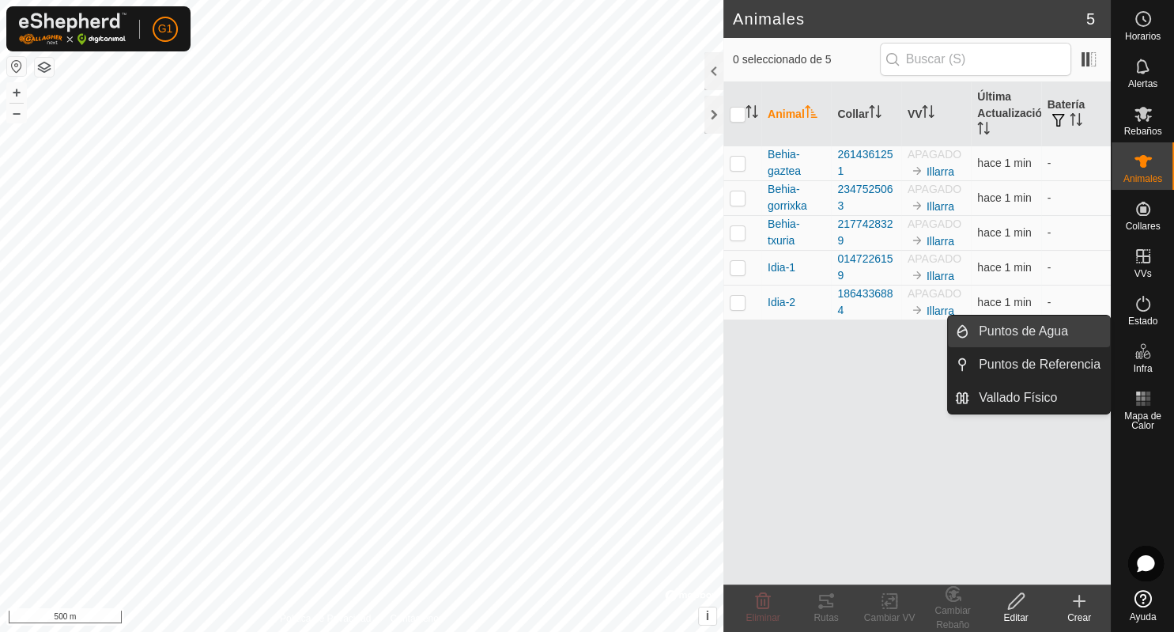
click at [1029, 332] on link "Puntos de Agua" at bounding box center [1039, 331] width 141 height 32
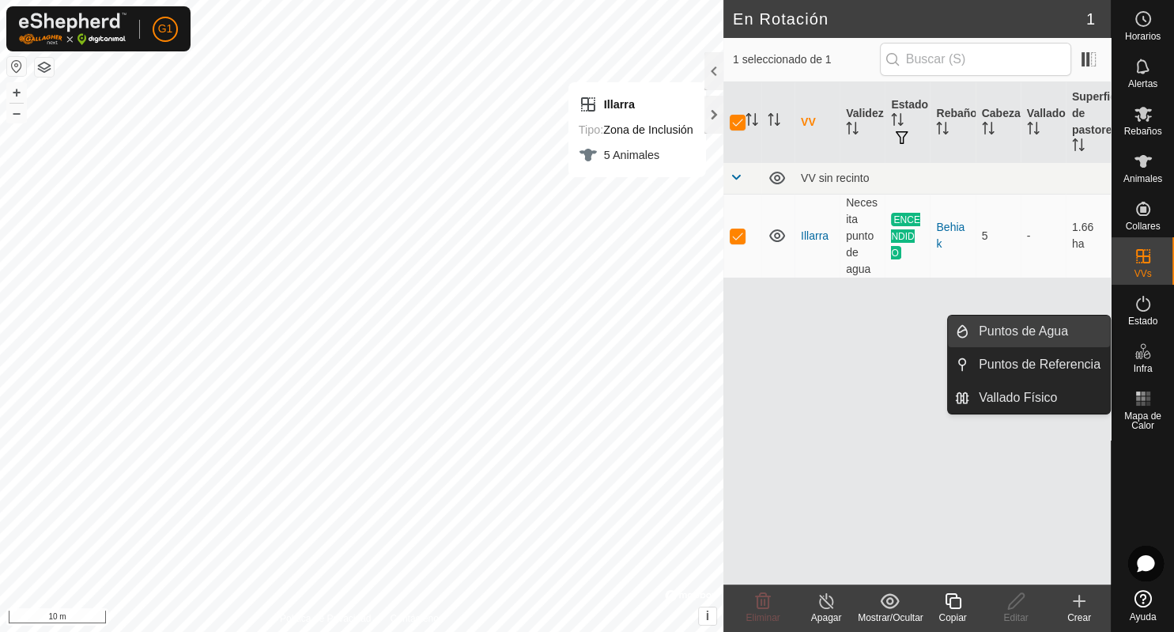
click at [1004, 330] on link "Puntos de Agua" at bounding box center [1039, 331] width 141 height 32
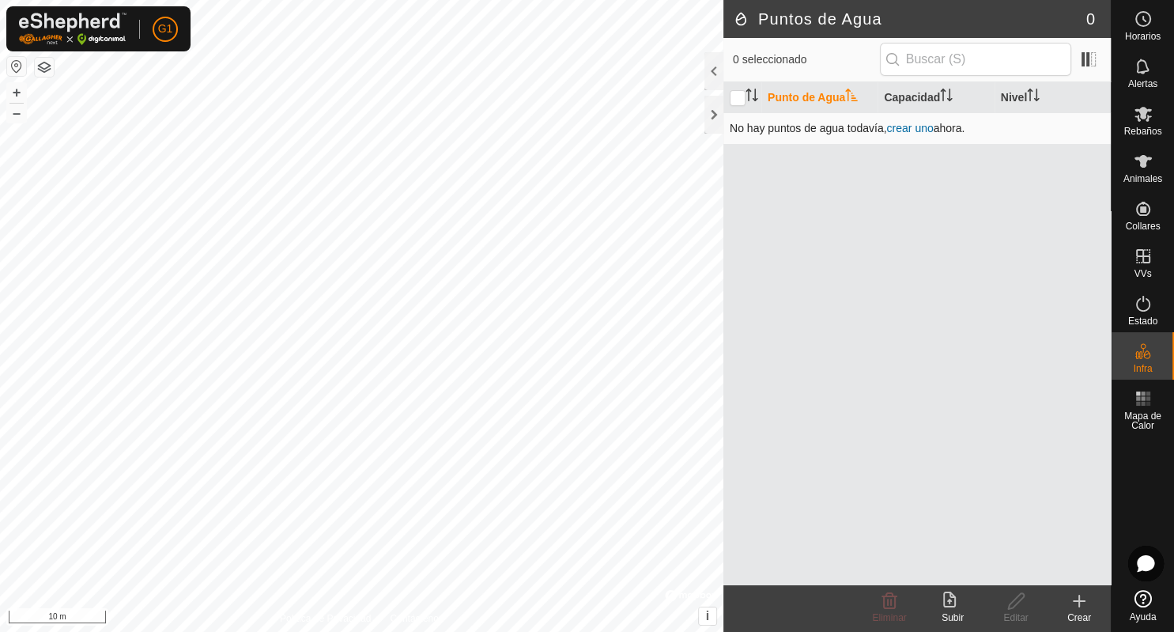
click at [917, 126] on link "crear uno" at bounding box center [909, 128] width 47 height 13
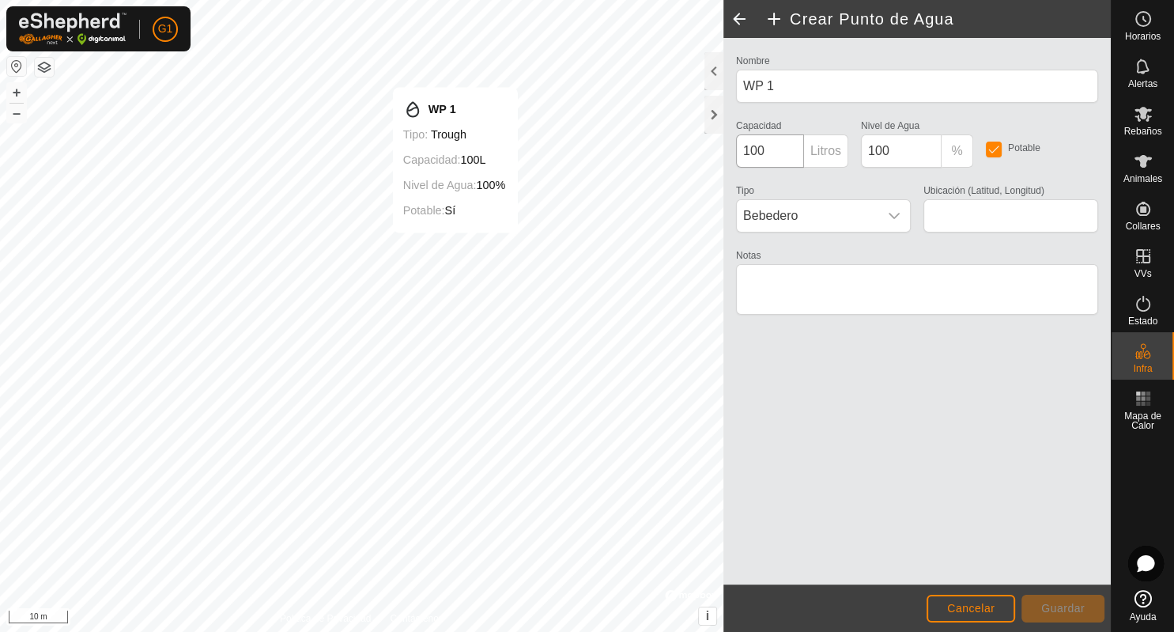
type input "42.926579, -1.998107"
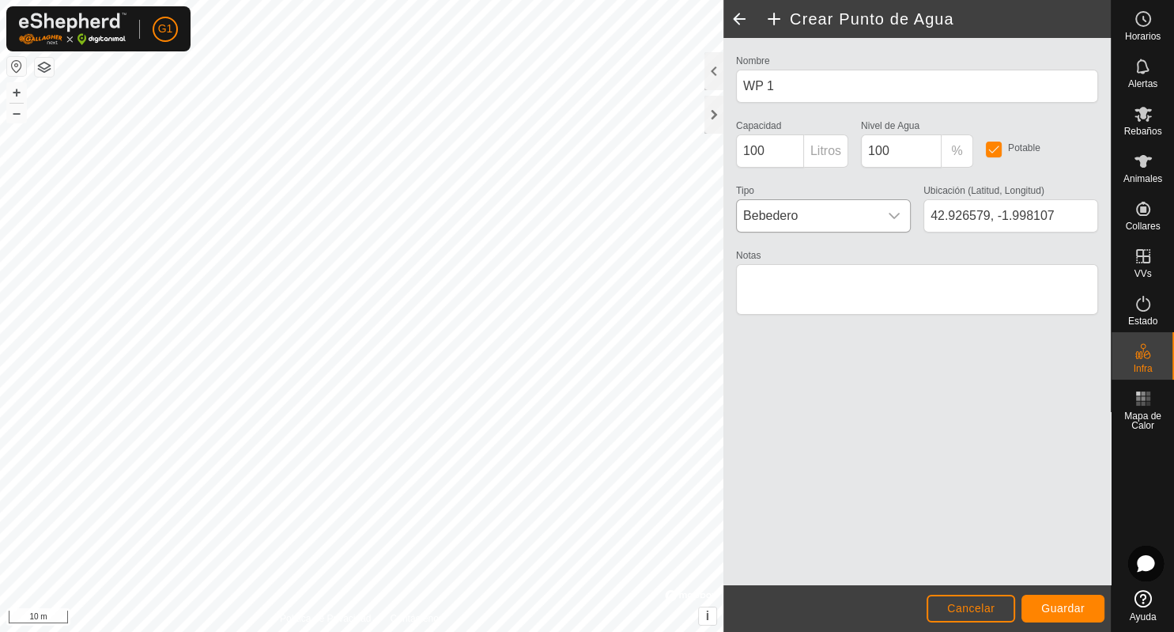
click at [892, 213] on icon "dropdown trigger" at bounding box center [894, 216] width 13 height 13
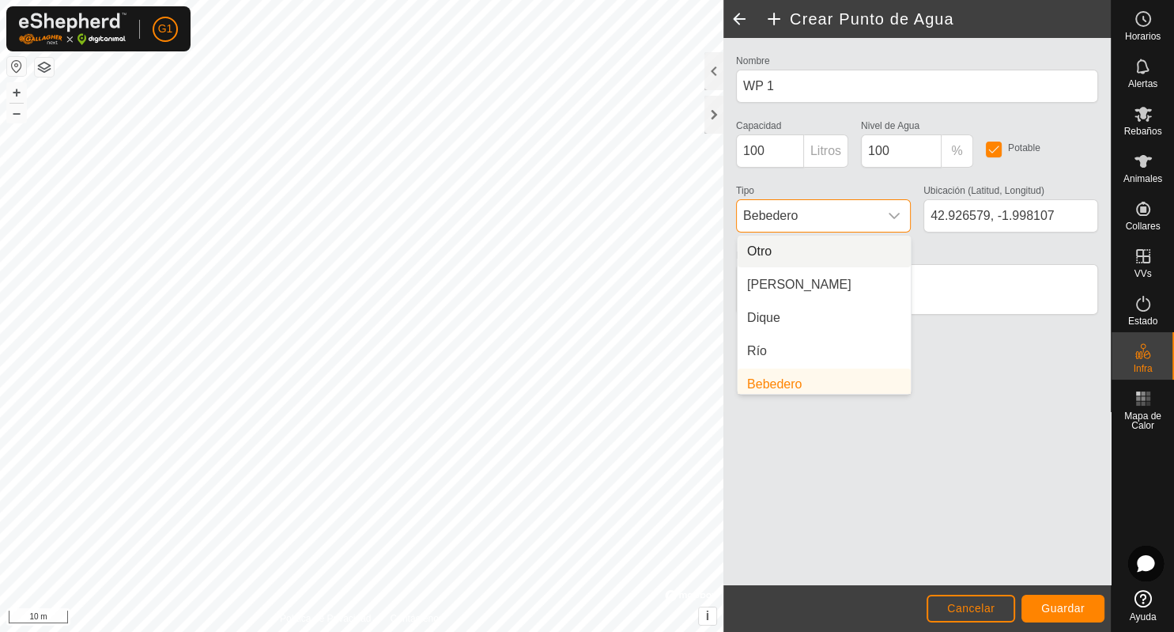
scroll to position [6, 0]
click at [892, 207] on div "dropdown trigger" at bounding box center [894, 216] width 32 height 32
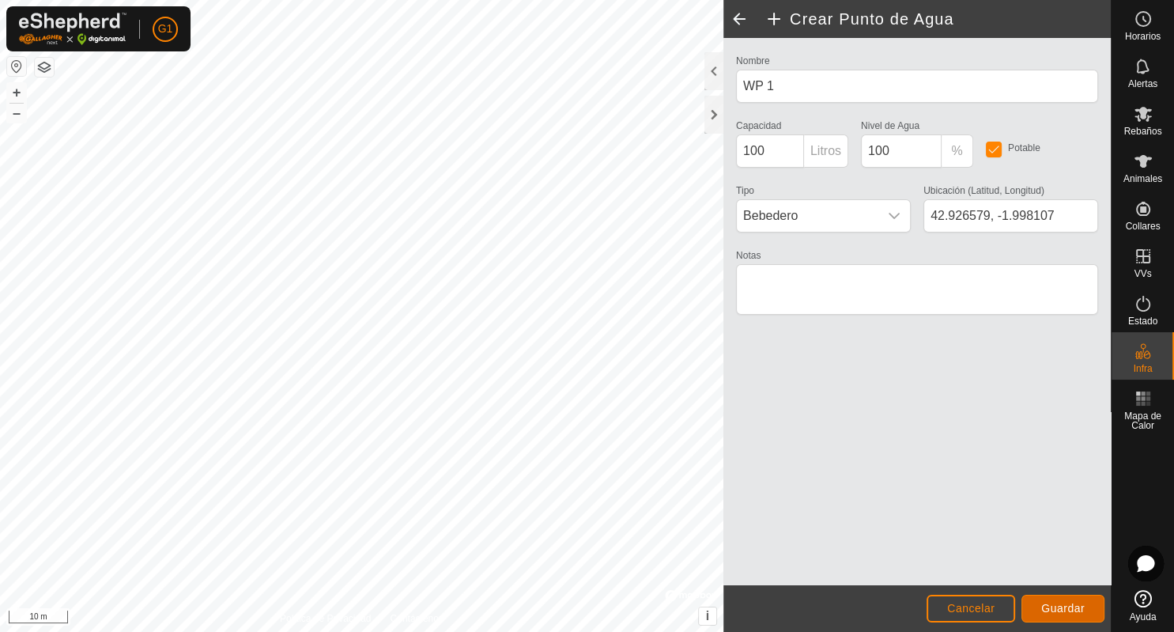
click at [1057, 606] on span "Guardar" at bounding box center [1062, 608] width 43 height 13
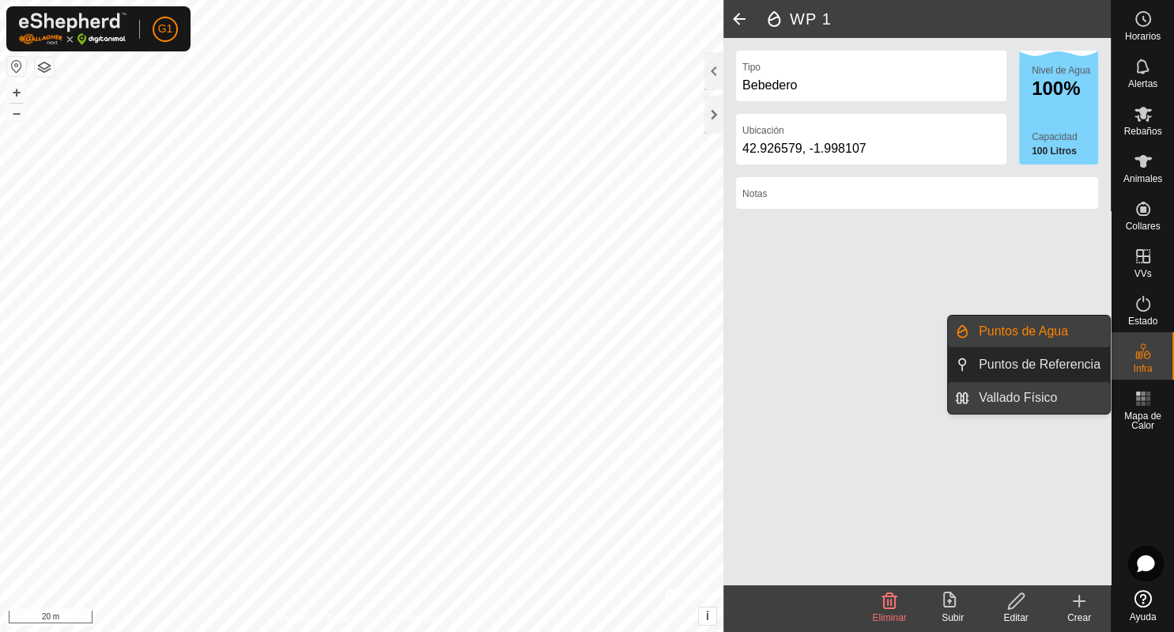
click at [1022, 391] on link "Vallado Físico" at bounding box center [1039, 398] width 141 height 32
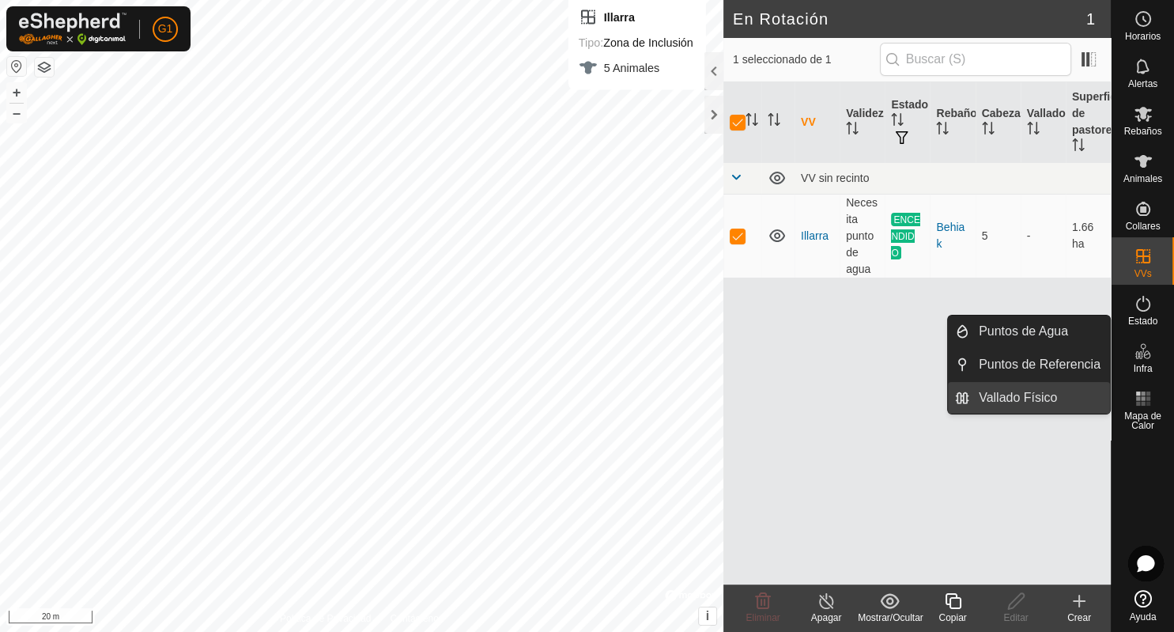
click at [1029, 393] on link "Vallado Físico" at bounding box center [1039, 398] width 141 height 32
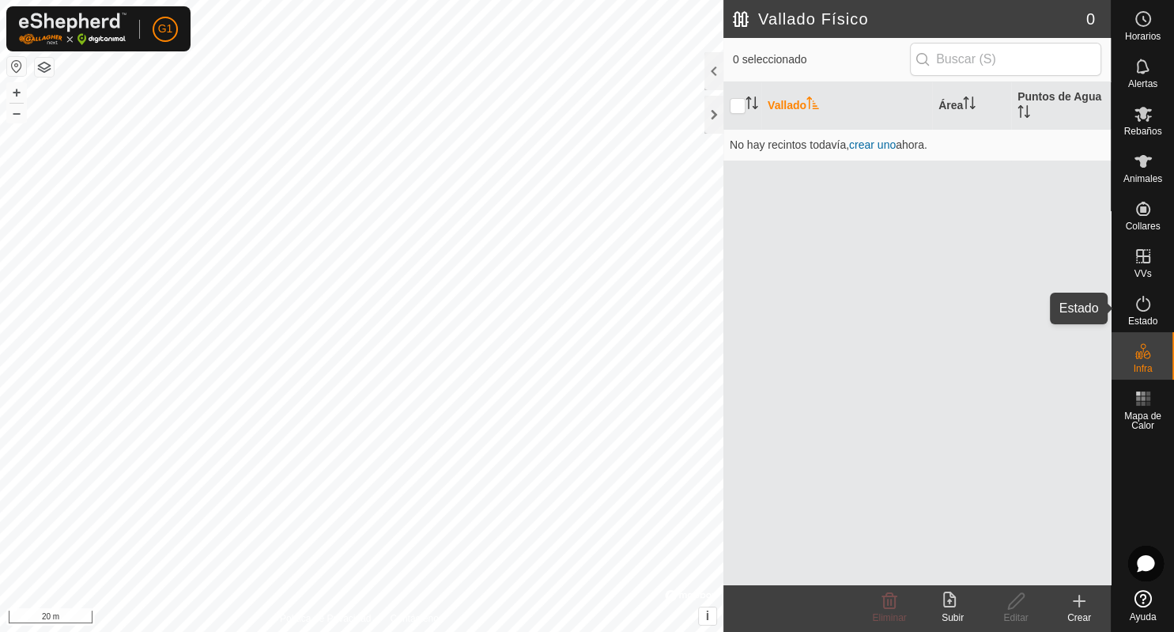
drag, startPoint x: 1141, startPoint y: 307, endPoint x: 1140, endPoint y: 297, distance: 9.5
click at [1141, 302] on icon at bounding box center [1143, 303] width 19 height 19
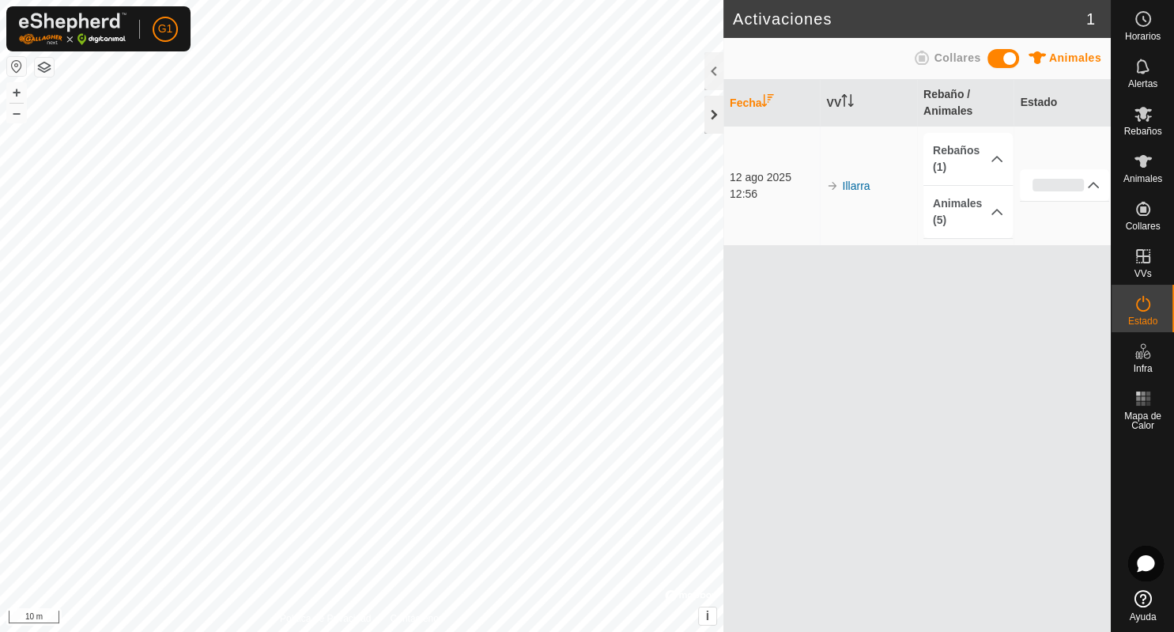
click at [716, 101] on div at bounding box center [713, 115] width 19 height 38
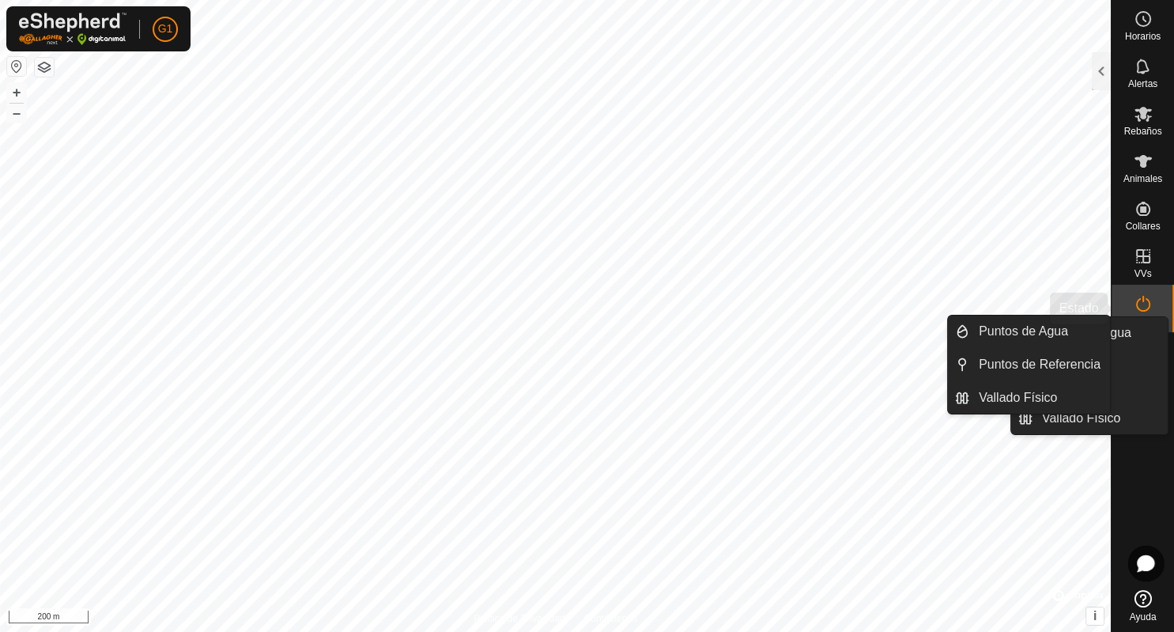
click at [1143, 296] on icon at bounding box center [1143, 303] width 19 height 19
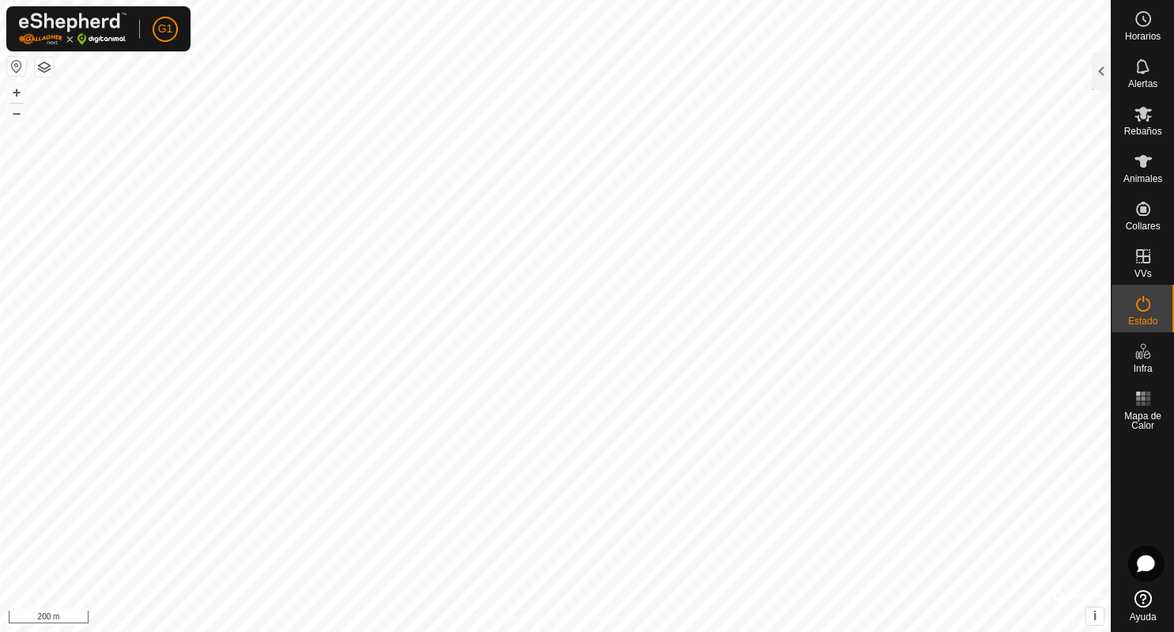
click at [1097, 71] on div at bounding box center [1101, 71] width 19 height 38
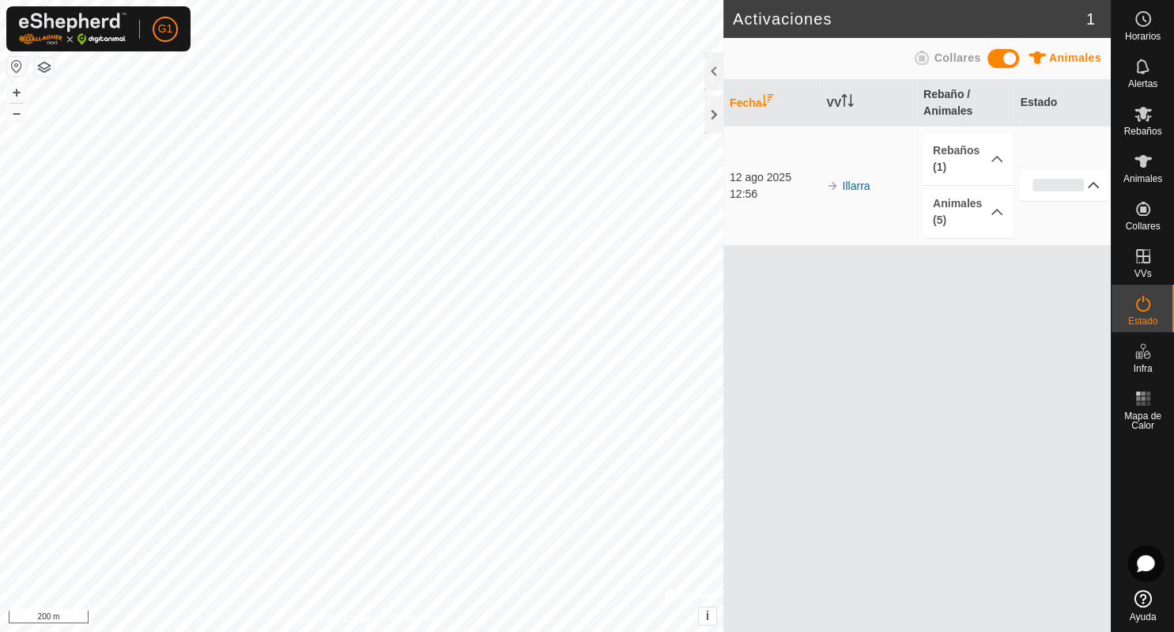
click at [1089, 186] on p-accordion-header "0%" at bounding box center [1064, 185] width 89 height 32
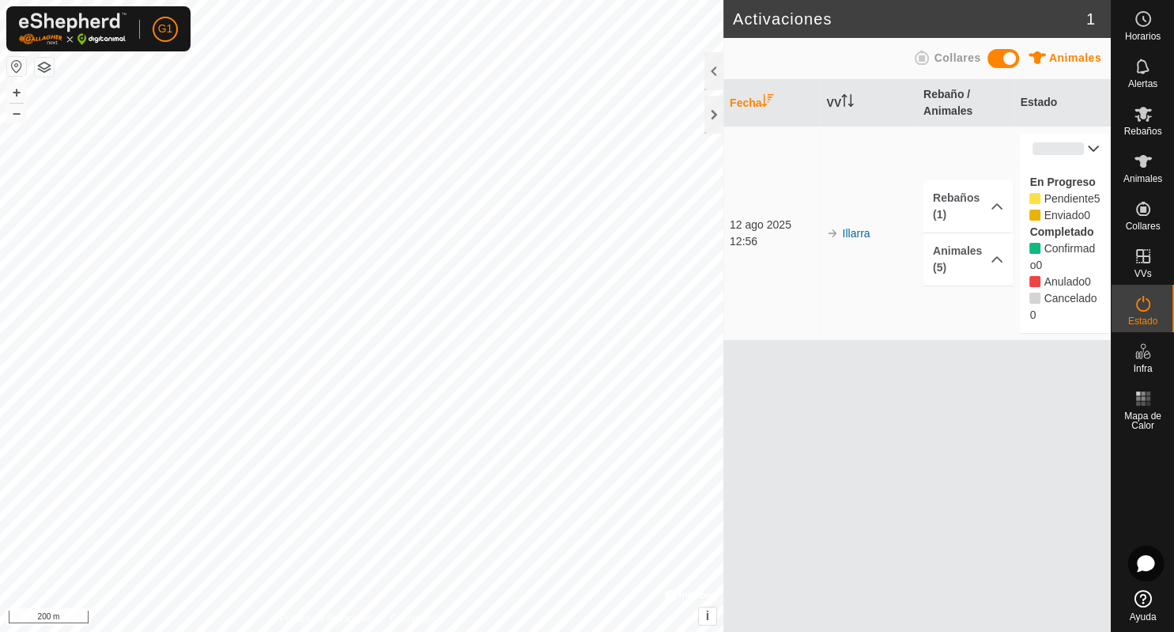
click at [1095, 145] on p-accordion-header "0%" at bounding box center [1064, 149] width 89 height 32
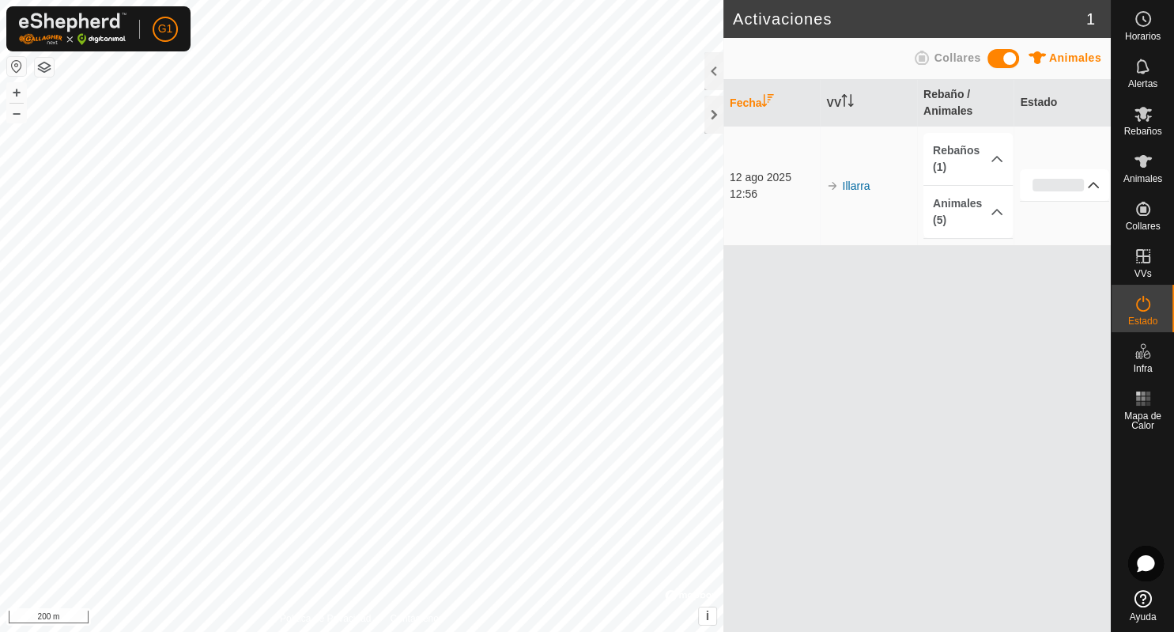
click at [1095, 145] on td "0% En Progreso Pendiente 5 Enviado 0 Completado Confirmado 0 Anulado 0 Cancelad…" at bounding box center [1062, 185] width 97 height 119
click at [712, 119] on div at bounding box center [713, 115] width 19 height 38
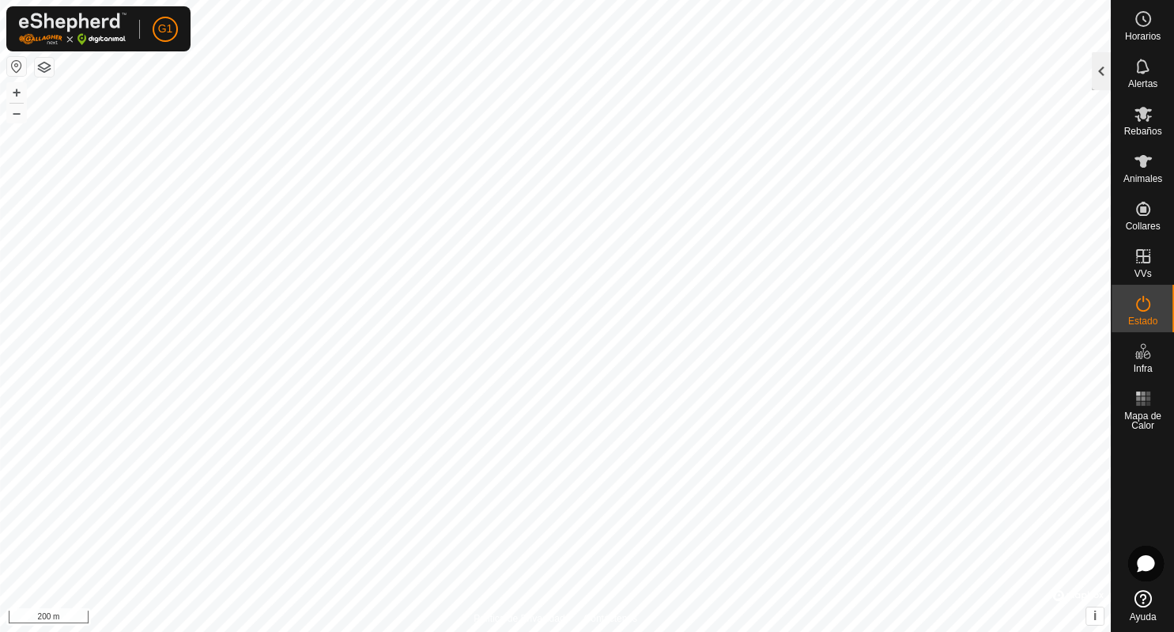
click at [1096, 74] on div at bounding box center [1101, 71] width 19 height 38
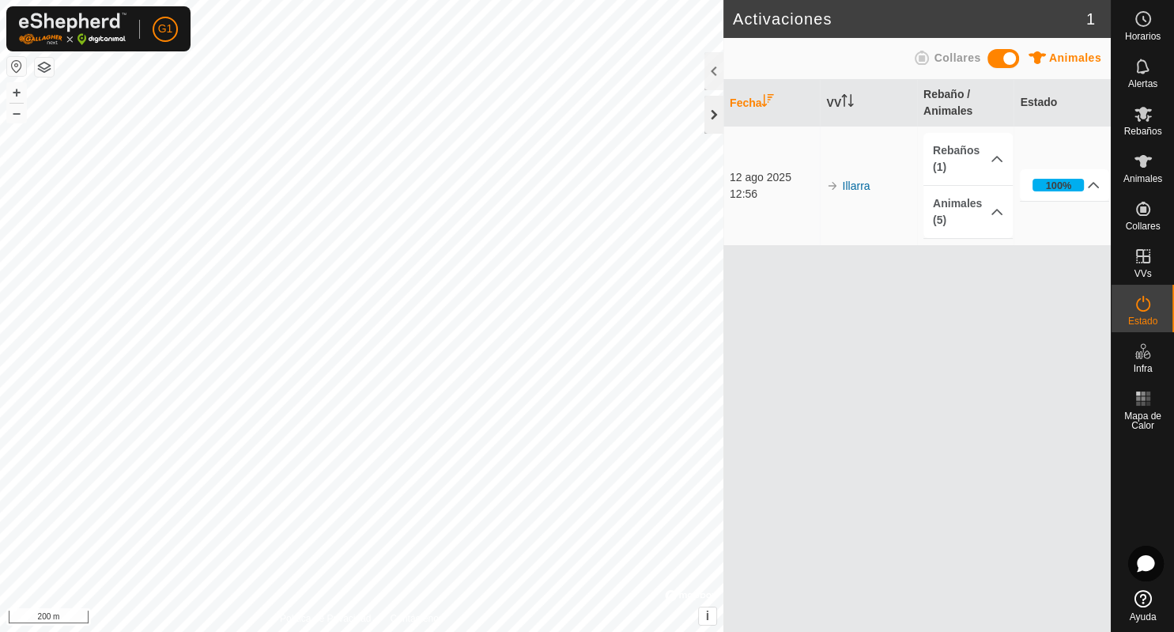
click at [718, 116] on div at bounding box center [713, 115] width 19 height 38
